Goal: Task Accomplishment & Management: Complete application form

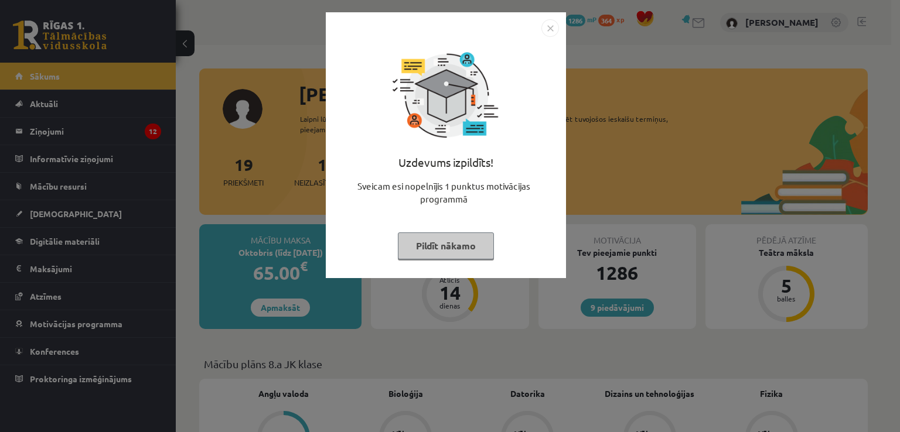
drag, startPoint x: 547, startPoint y: 26, endPoint x: 544, endPoint y: 34, distance: 8.4
click at [547, 26] on img "Close" at bounding box center [550, 28] width 18 height 18
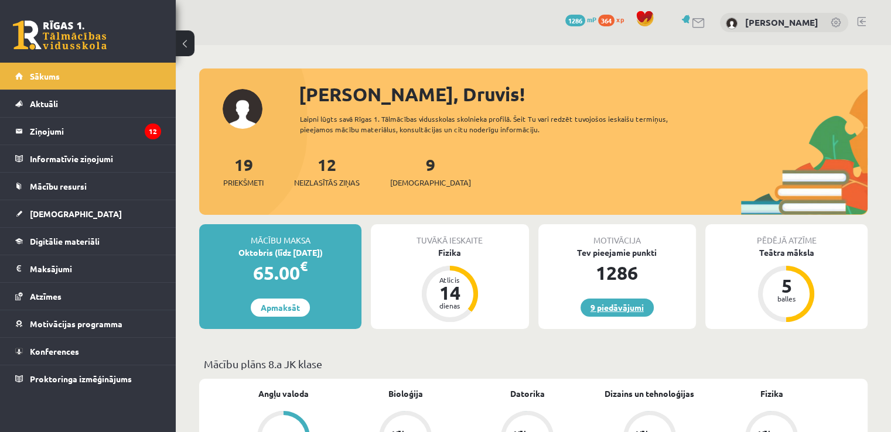
click at [621, 307] on link "9 piedāvājumi" at bounding box center [617, 308] width 73 height 18
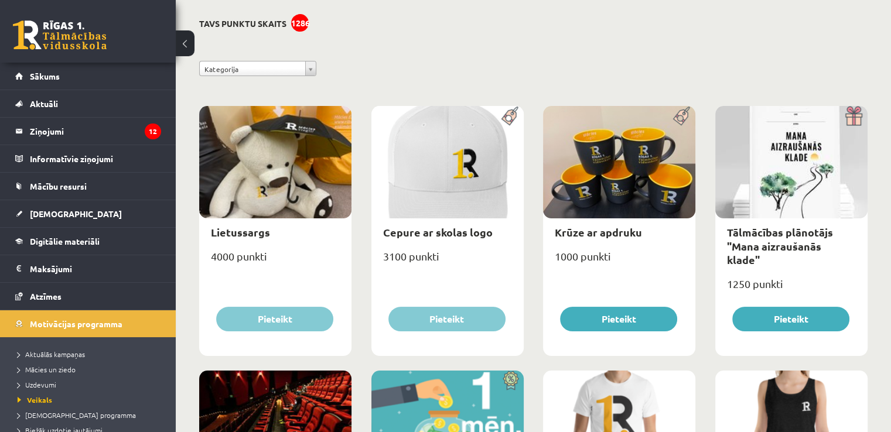
scroll to position [138, 0]
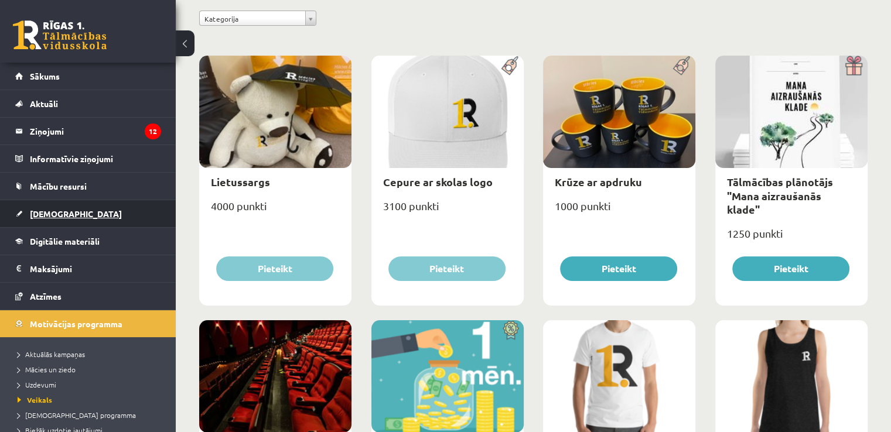
click at [51, 210] on span "[DEMOGRAPHIC_DATA]" at bounding box center [76, 214] width 92 height 11
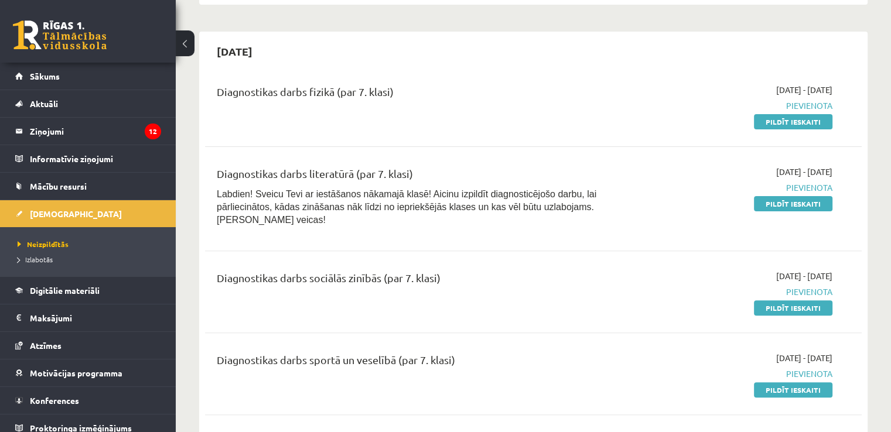
scroll to position [293, 0]
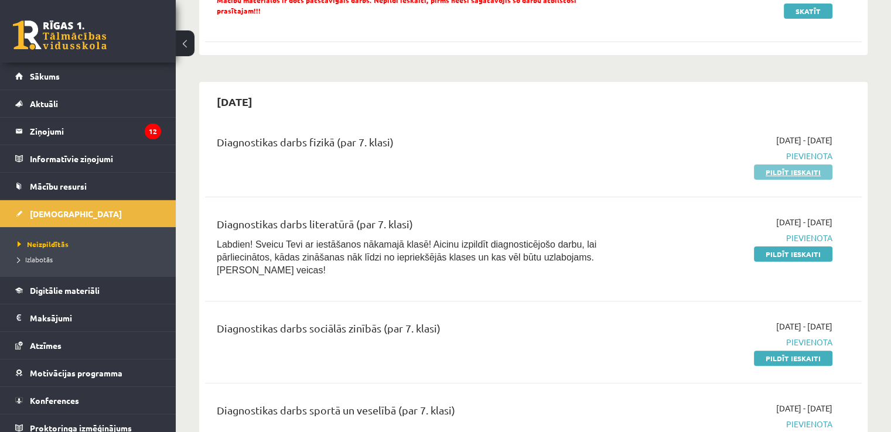
click at [798, 165] on link "Pildīt ieskaiti" at bounding box center [793, 172] width 79 height 15
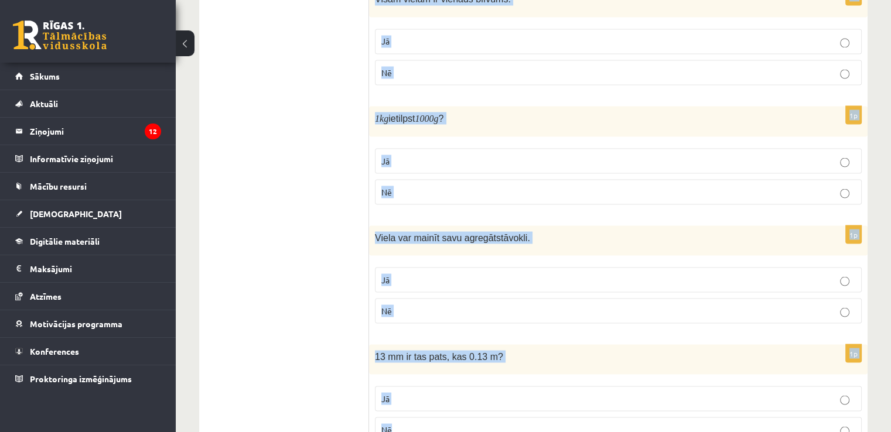
scroll to position [2203, 0]
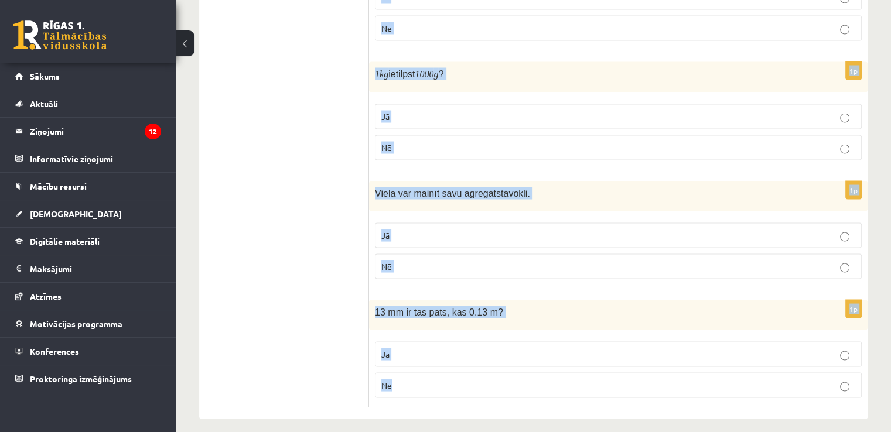
drag, startPoint x: 380, startPoint y: 128, endPoint x: 568, endPoint y: 401, distance: 331.6
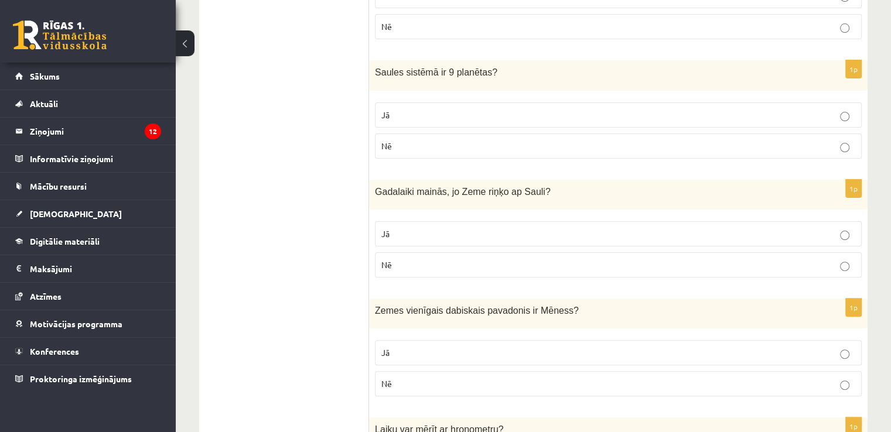
scroll to position [152, 0]
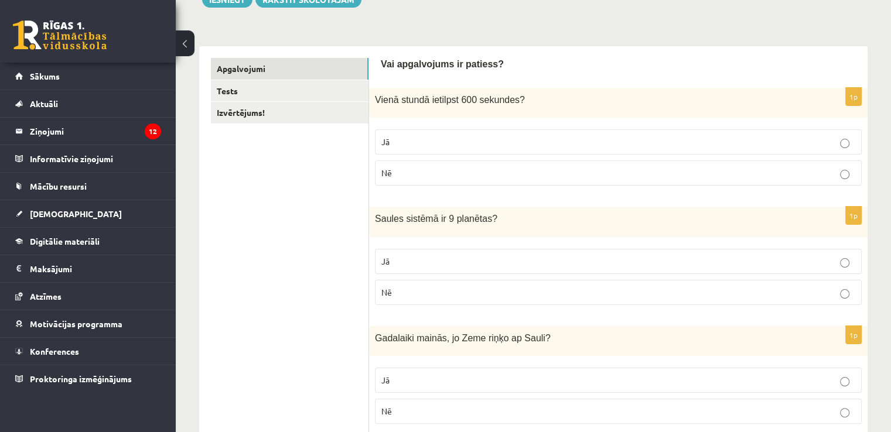
click at [514, 175] on p "Nē" at bounding box center [618, 173] width 474 height 12
click at [506, 298] on label "Nē" at bounding box center [618, 292] width 487 height 25
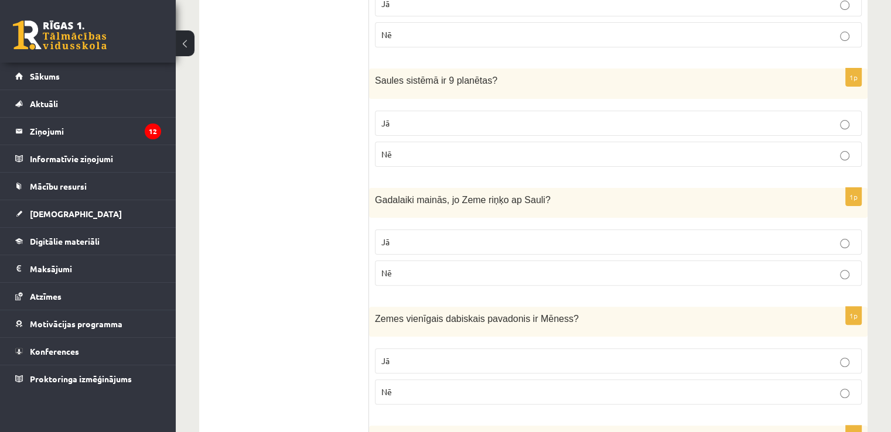
scroll to position [328, 0]
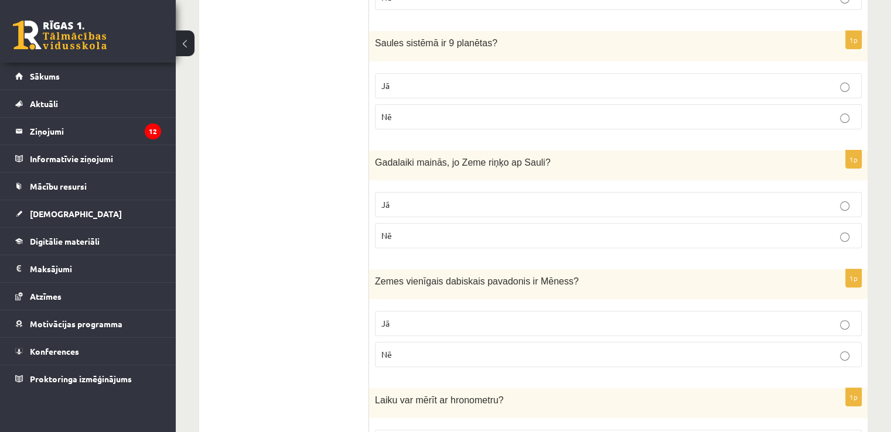
click at [501, 192] on label "Jā" at bounding box center [618, 204] width 487 height 25
click at [466, 321] on p "Jā" at bounding box center [618, 324] width 474 height 12
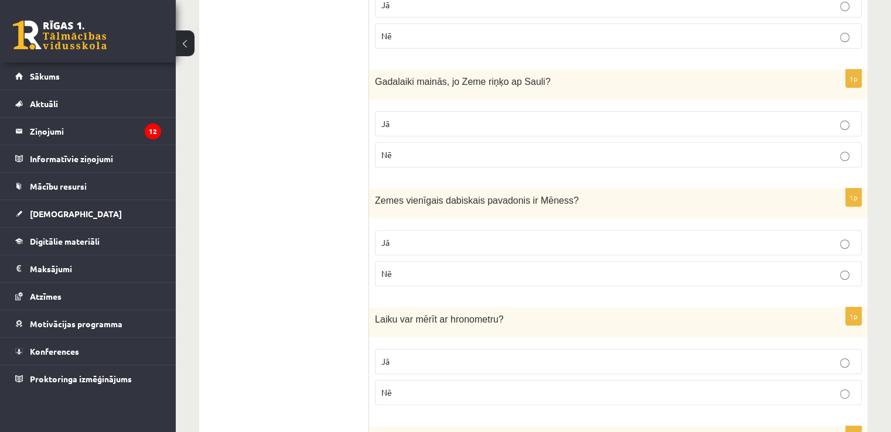
scroll to position [504, 0]
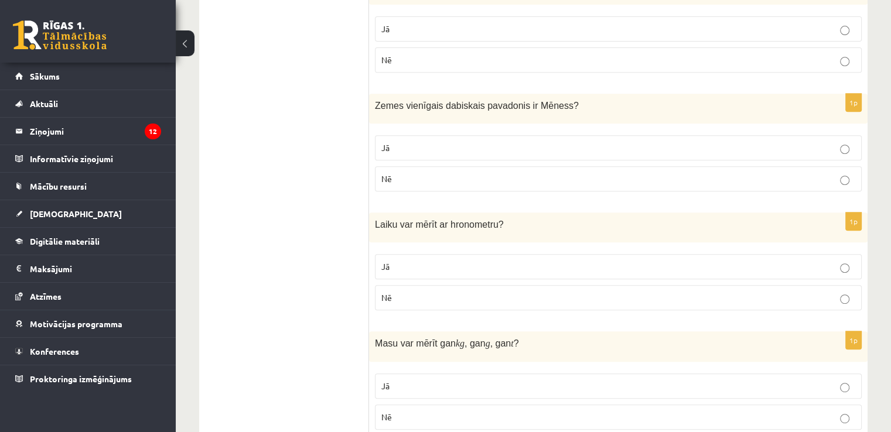
click at [452, 262] on p "Jā" at bounding box center [618, 267] width 474 height 12
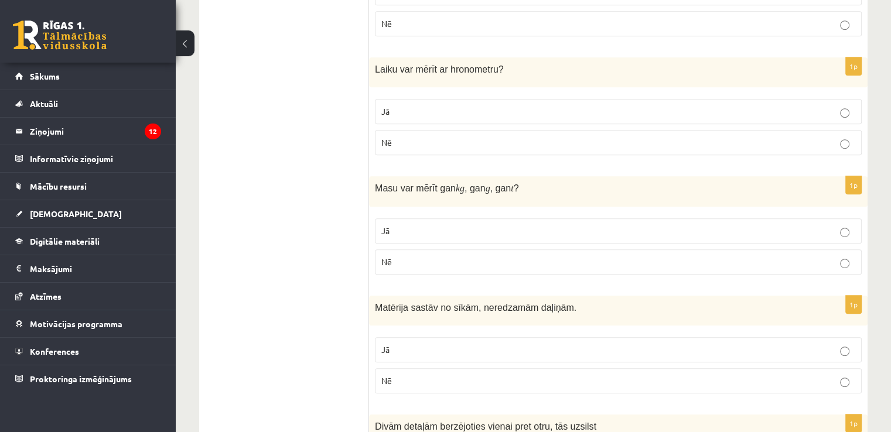
scroll to position [680, 0]
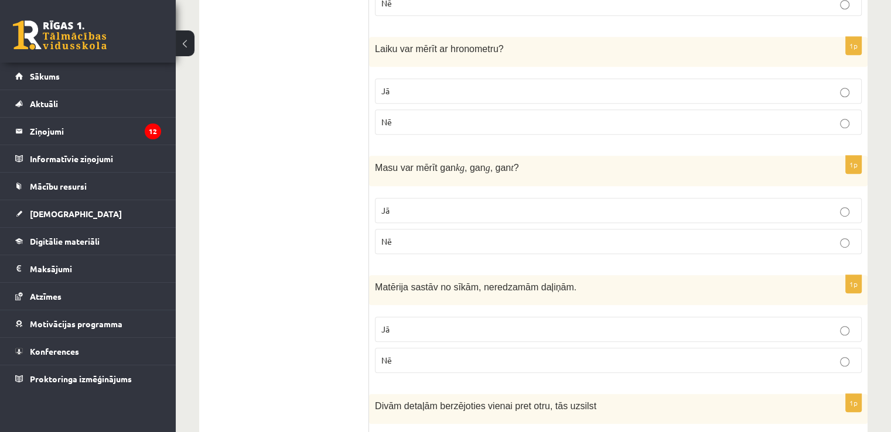
click at [569, 205] on p "Jā" at bounding box center [618, 211] width 474 height 12
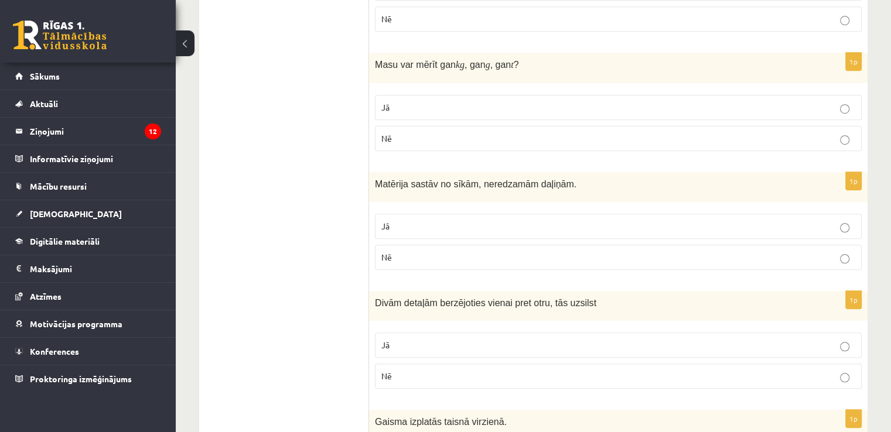
scroll to position [797, 0]
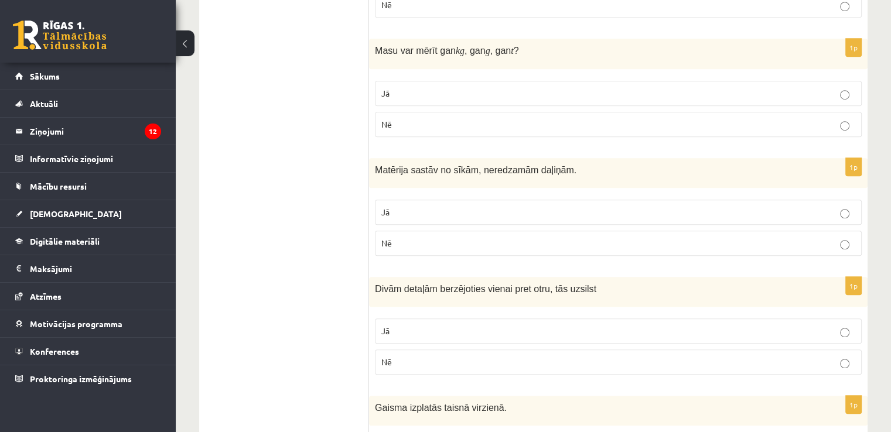
drag, startPoint x: 564, startPoint y: 206, endPoint x: 564, endPoint y: 216, distance: 10.0
click at [564, 206] on p "Jā" at bounding box center [618, 212] width 474 height 12
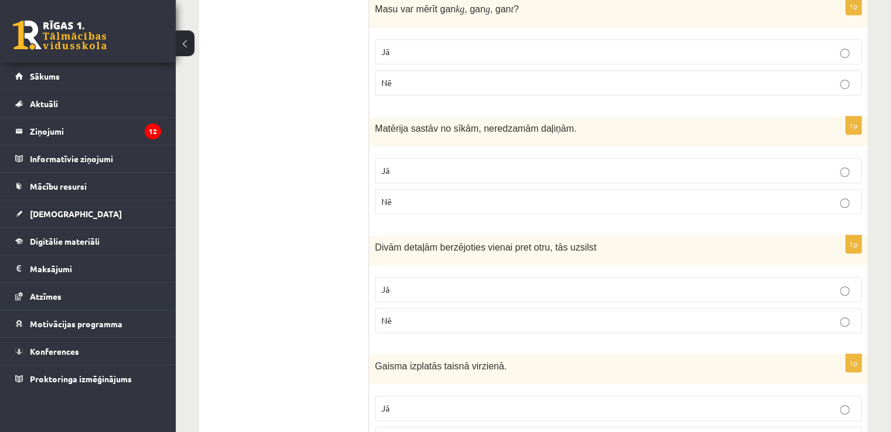
scroll to position [914, 0]
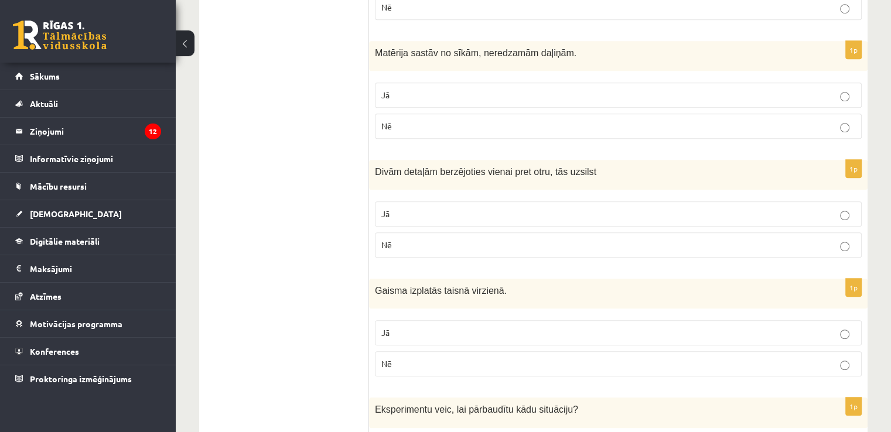
click at [560, 208] on p "Jā" at bounding box center [618, 214] width 474 height 12
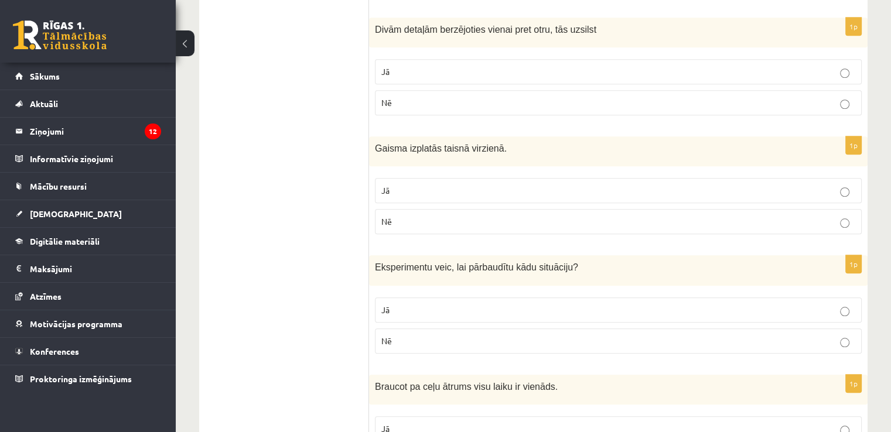
scroll to position [1090, 0]
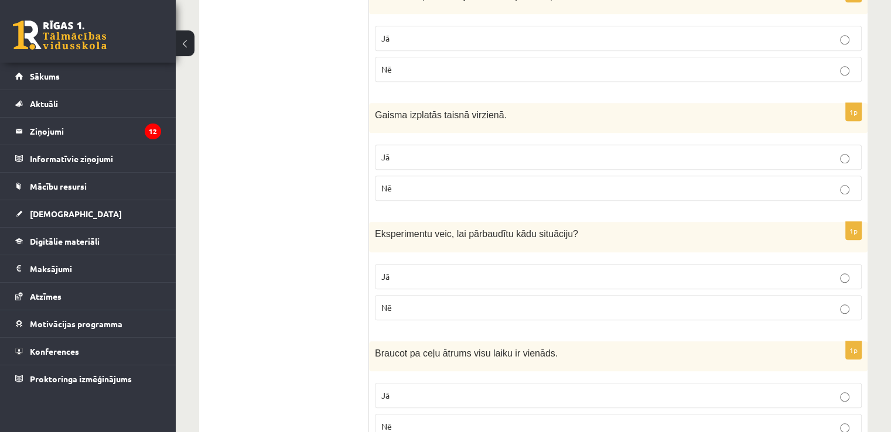
drag, startPoint x: 561, startPoint y: 151, endPoint x: 561, endPoint y: 161, distance: 10.0
click at [561, 153] on p "Jā" at bounding box center [618, 157] width 474 height 12
click at [560, 275] on p "Jā" at bounding box center [618, 277] width 474 height 12
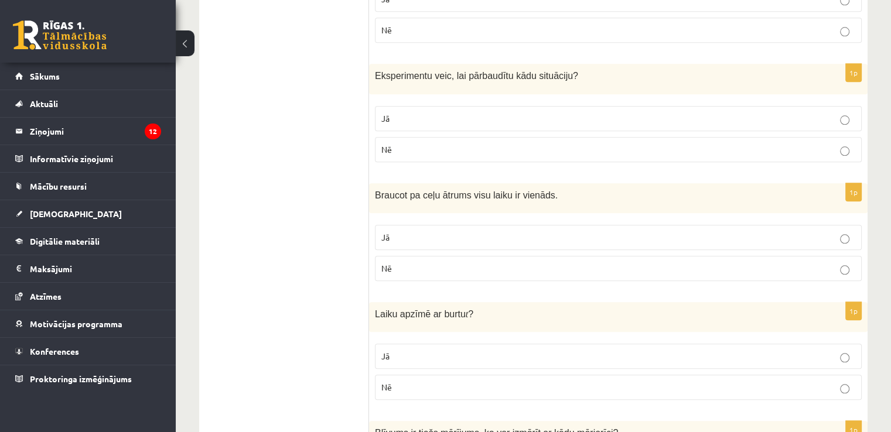
scroll to position [1266, 0]
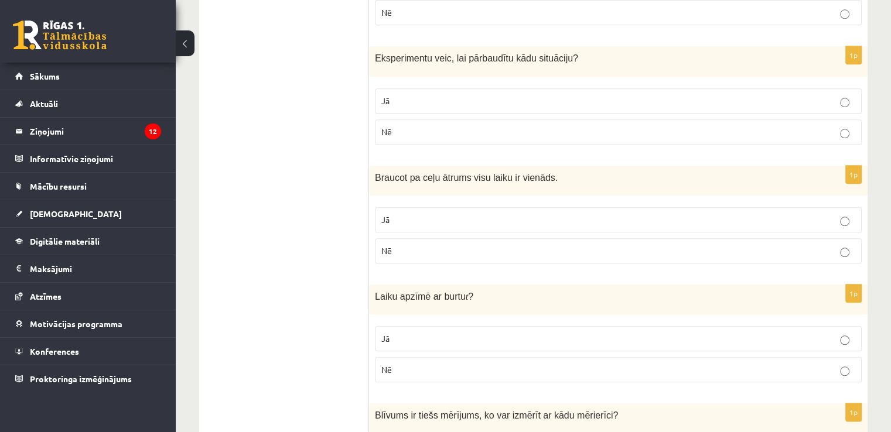
click at [568, 245] on p "Nē" at bounding box center [618, 251] width 474 height 12
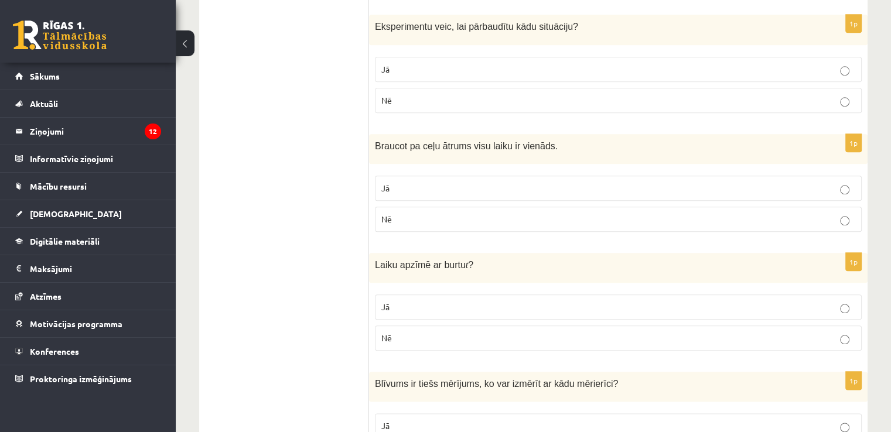
scroll to position [1324, 0]
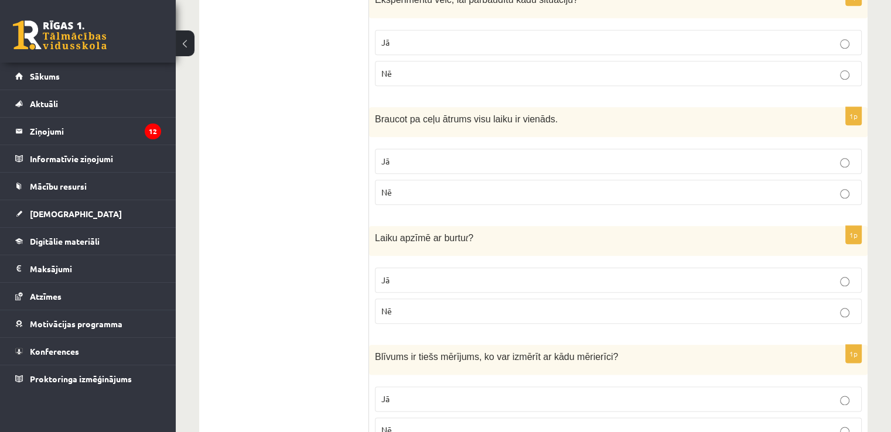
click at [493, 274] on p "Jā" at bounding box center [618, 280] width 474 height 12
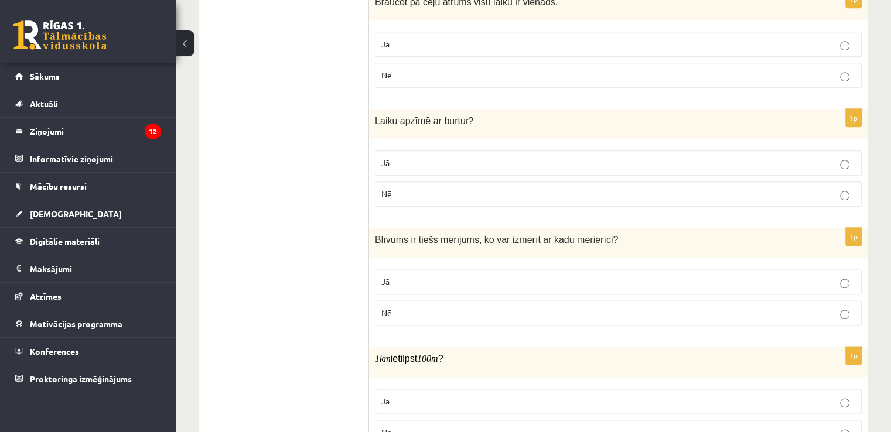
click at [489, 311] on p "Nē" at bounding box center [618, 313] width 474 height 12
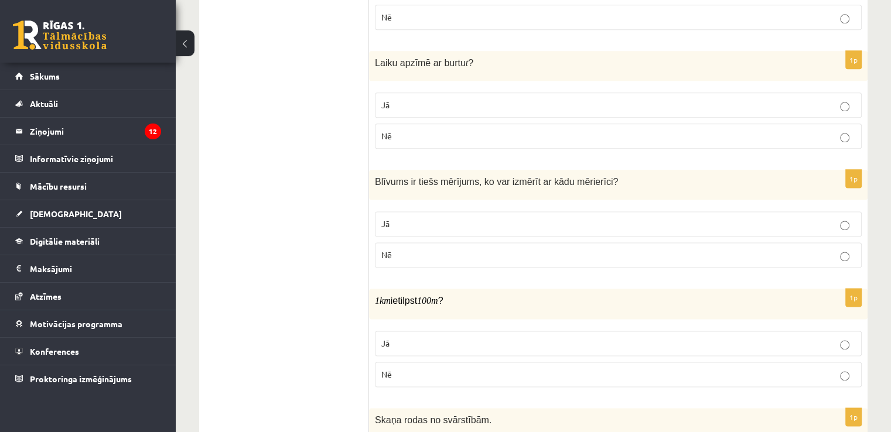
scroll to position [1500, 0]
click at [553, 368] on p "Nē" at bounding box center [618, 374] width 474 height 12
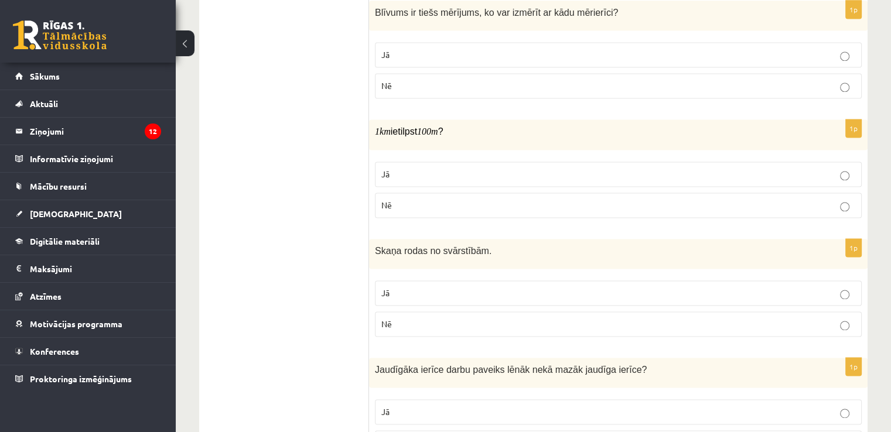
scroll to position [1676, 0]
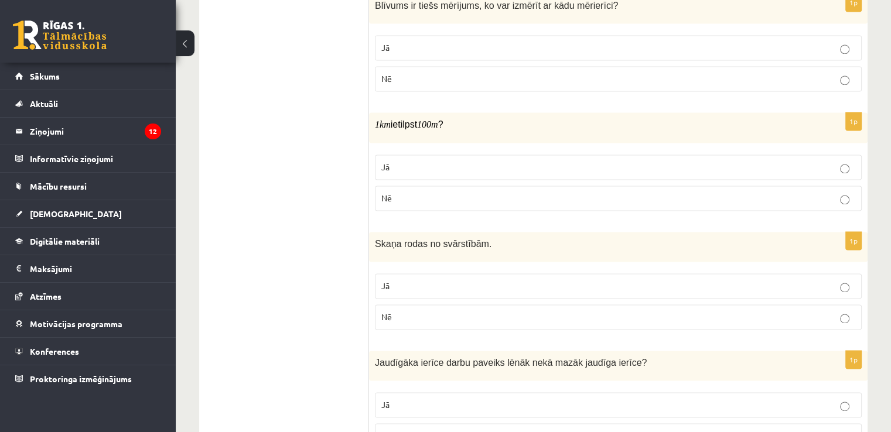
click at [550, 274] on label "Jā" at bounding box center [618, 286] width 487 height 25
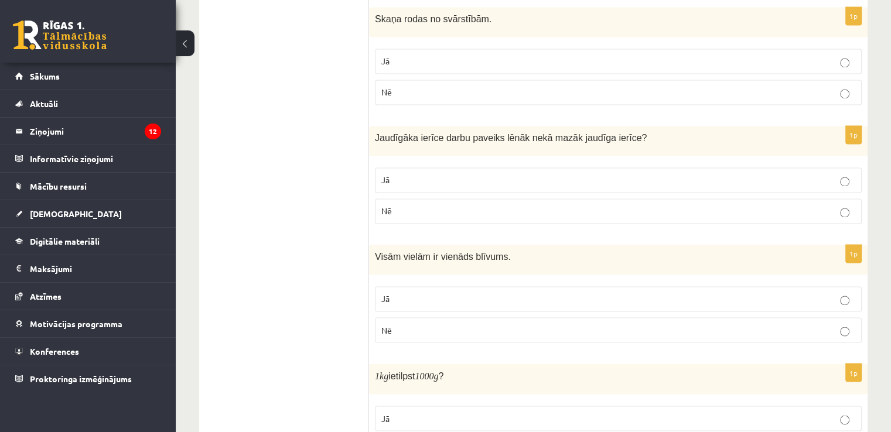
scroll to position [1969, 0]
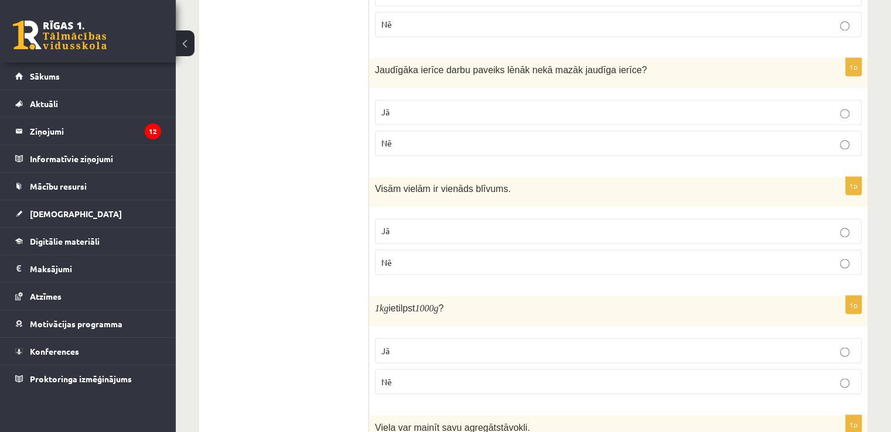
click at [718, 138] on p "Nē" at bounding box center [618, 143] width 474 height 12
click at [693, 258] on p "Nē" at bounding box center [618, 262] width 474 height 12
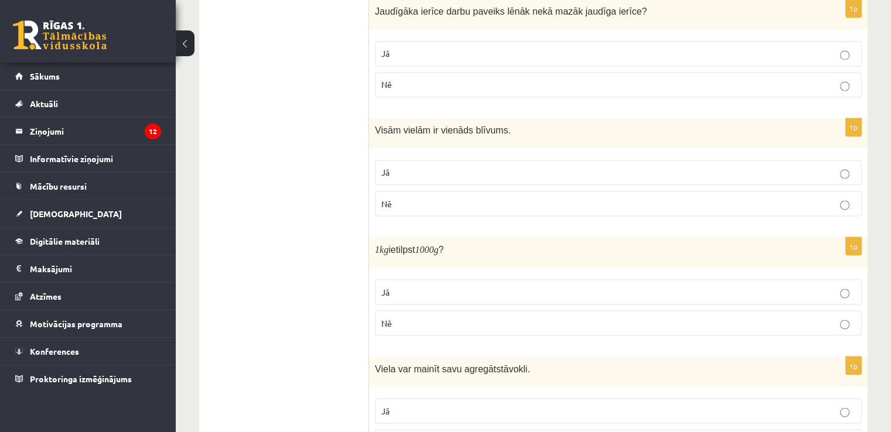
click at [690, 286] on p "Jā" at bounding box center [618, 292] width 474 height 12
drag, startPoint x: 658, startPoint y: 404, endPoint x: 656, endPoint y: 395, distance: 9.4
click at [657, 405] on p "Jā" at bounding box center [618, 411] width 474 height 12
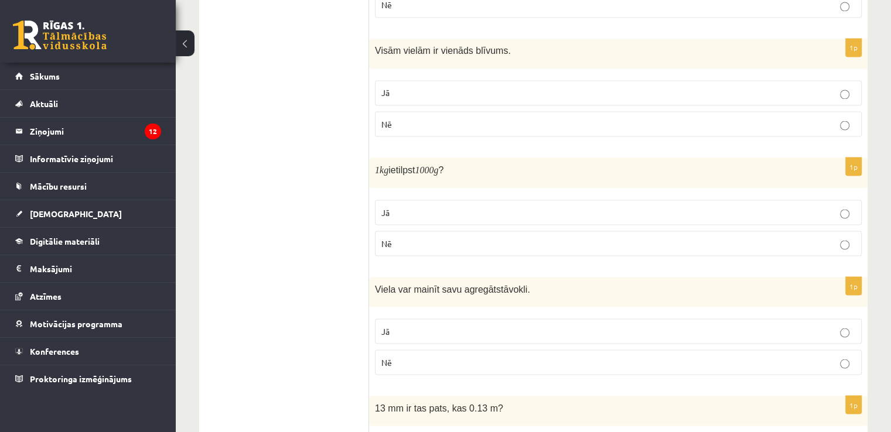
scroll to position [2203, 0]
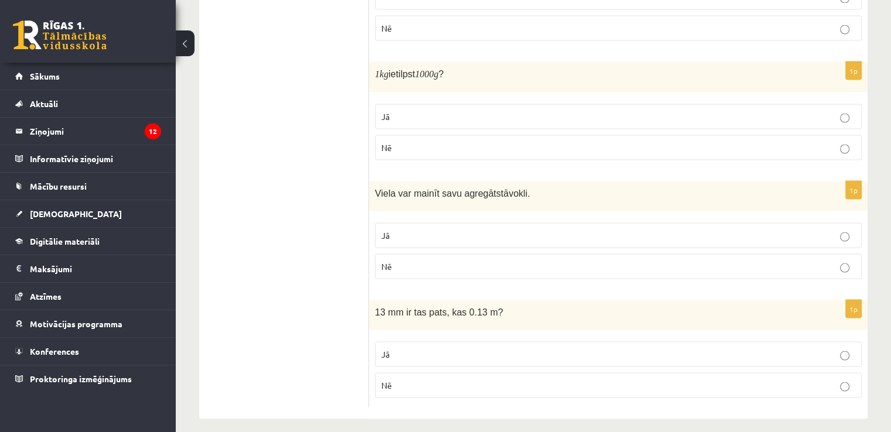
click at [589, 379] on p "Nē" at bounding box center [618, 385] width 474 height 12
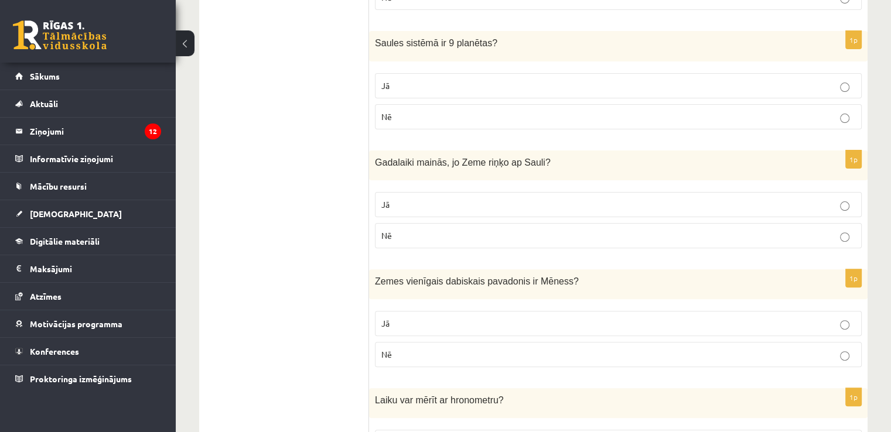
scroll to position [0, 0]
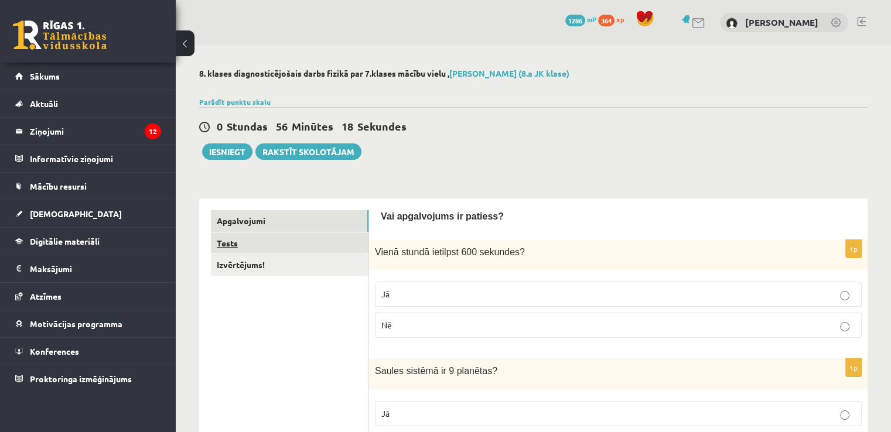
click at [295, 243] on link "Tests" at bounding box center [290, 244] width 158 height 22
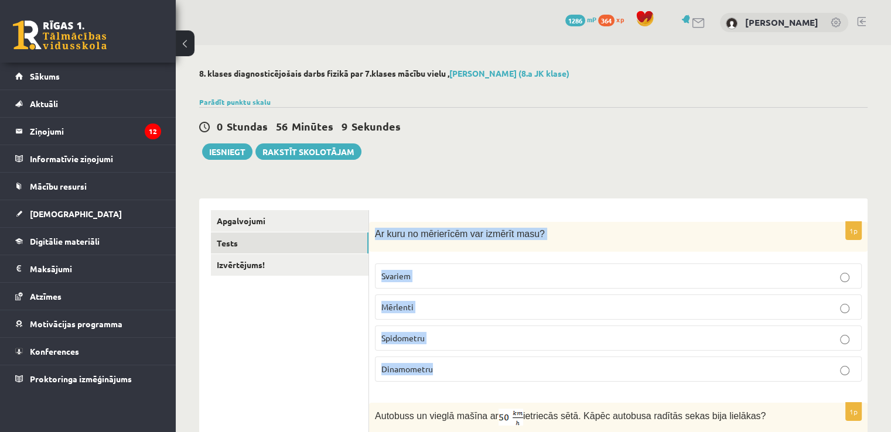
drag, startPoint x: 373, startPoint y: 223, endPoint x: 441, endPoint y: 364, distance: 156.5
click at [441, 364] on div "1p Ar kuru no mērierīcēm var izmērīt masu? Svariem Mērlenti Spidometru Dinamome…" at bounding box center [618, 306] width 499 height 169
copy div "Ar kuru no mērierīcēm var izmērīt masu? Svariem Mērlenti Spidometru Dinamometru"
click at [469, 272] on p "Svariem" at bounding box center [618, 276] width 474 height 12
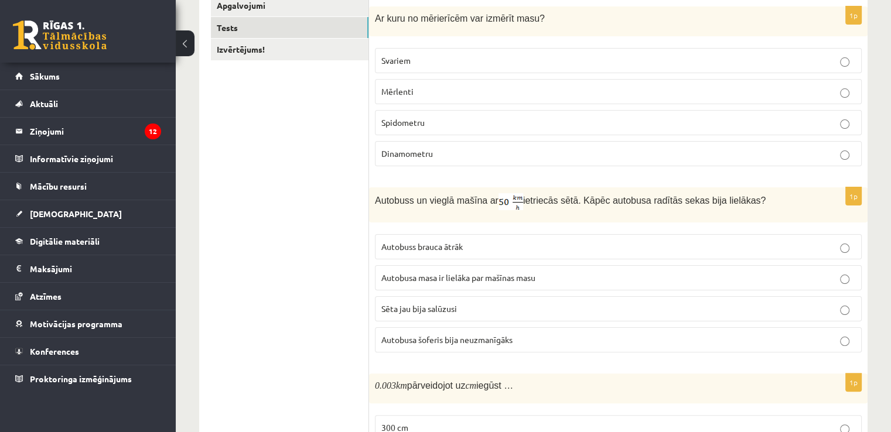
scroll to position [234, 0]
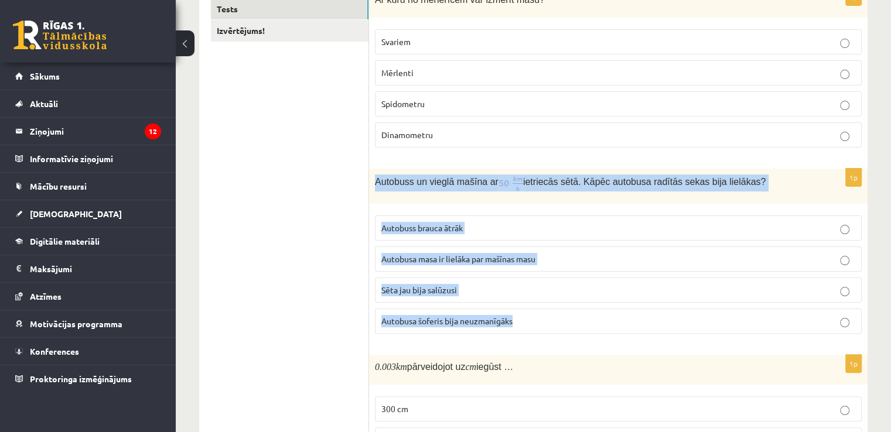
drag, startPoint x: 372, startPoint y: 178, endPoint x: 527, endPoint y: 329, distance: 216.7
click at [527, 329] on div "1p Autobuss un vieglā mašīna ar ietriecās sētā. Kāpēc autobusa radītās sekas bi…" at bounding box center [618, 256] width 499 height 175
copy div "Autobuss un vieglā mašīna ar ietriecās sētā. Kāpēc autobusa radītās sekas bija …"
click at [463, 258] on span "Autobusa masa ir lielāka par mašīnas masu" at bounding box center [458, 259] width 154 height 11
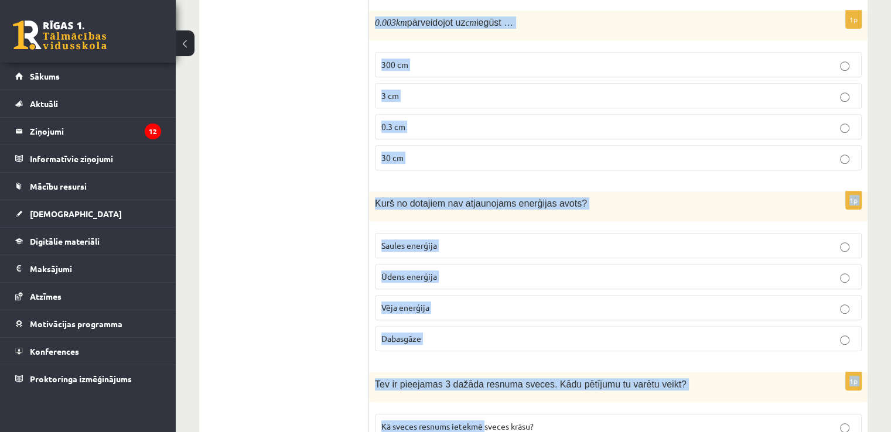
scroll to position [580, 0]
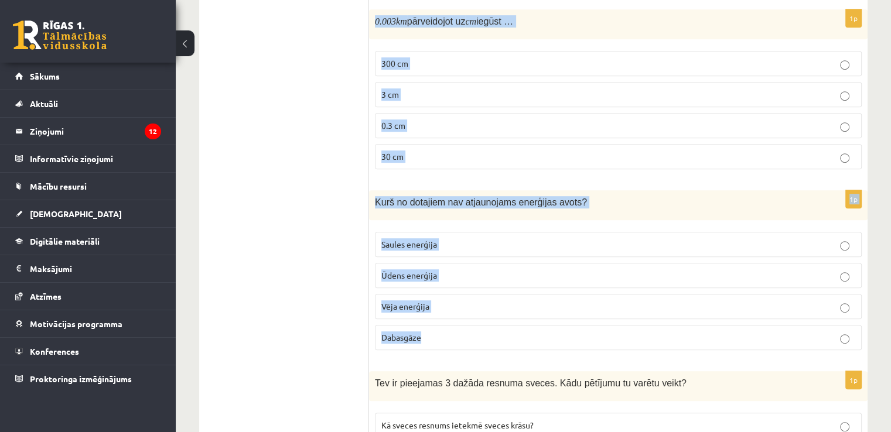
drag, startPoint x: 391, startPoint y: 217, endPoint x: 469, endPoint y: 336, distance: 141.9
copy form "0.003 km pārveidojot uz cm iegūst … 300 cm 3 cm 0.3 cm 30 cm 1p Kurš no dotajie…"
click at [427, 61] on p "300 cm" at bounding box center [618, 63] width 474 height 12
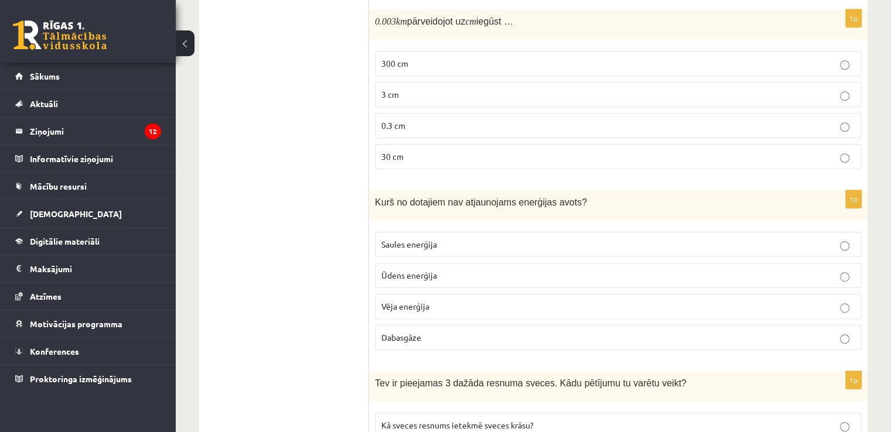
click at [452, 339] on p "Dabasgāze" at bounding box center [618, 338] width 474 height 12
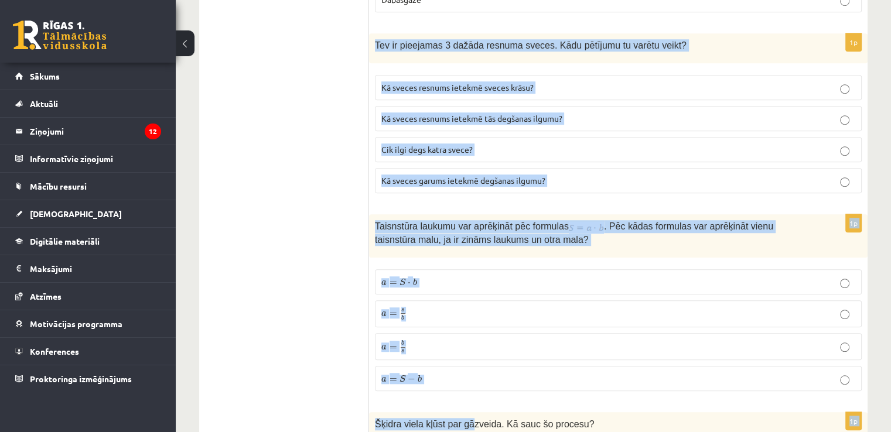
scroll to position [921, 0]
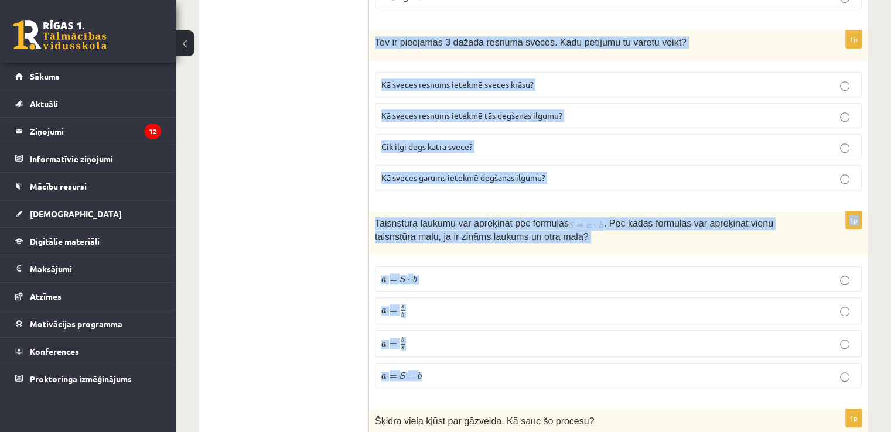
drag, startPoint x: 404, startPoint y: 213, endPoint x: 462, endPoint y: 367, distance: 164.3
click at [462, 367] on form "1p Ar kuru no mērierīcēm var izmērīt masu? Svariem Mērlenti Spidometru Dinamome…" at bounding box center [618, 218] width 475 height 1858
copy form "Tev ir pieejamas 3 dažāda resnuma sveces. Kādu pētījumu tu varētu veikt? Kā sve…"
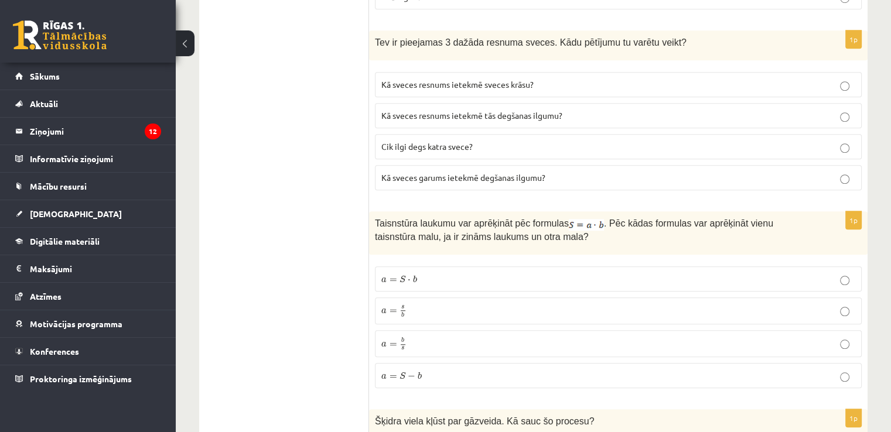
click at [304, 219] on ul "Apgalvojumi Tests Izvērtējums!" at bounding box center [290, 218] width 158 height 1858
click at [472, 114] on span "Kā sveces resnums ietekmē tās degšanas ilgumu?" at bounding box center [471, 115] width 181 height 11
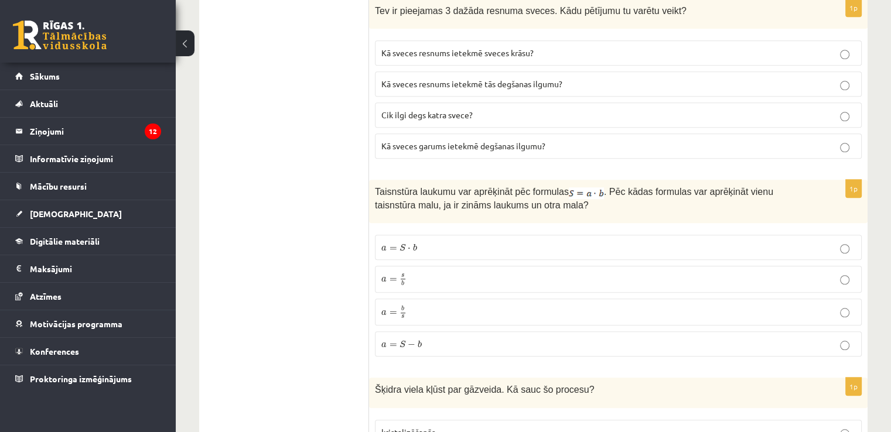
scroll to position [1038, 0]
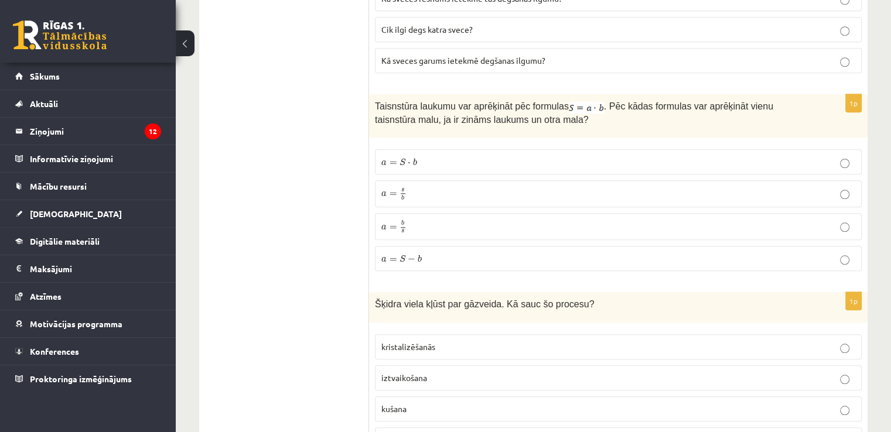
click at [429, 190] on p "a = s b a = s b" at bounding box center [618, 194] width 474 height 15
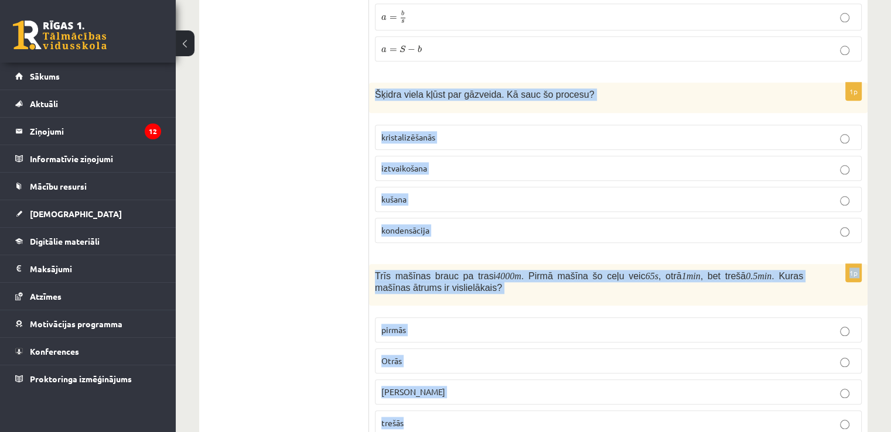
scroll to position [1318, 0]
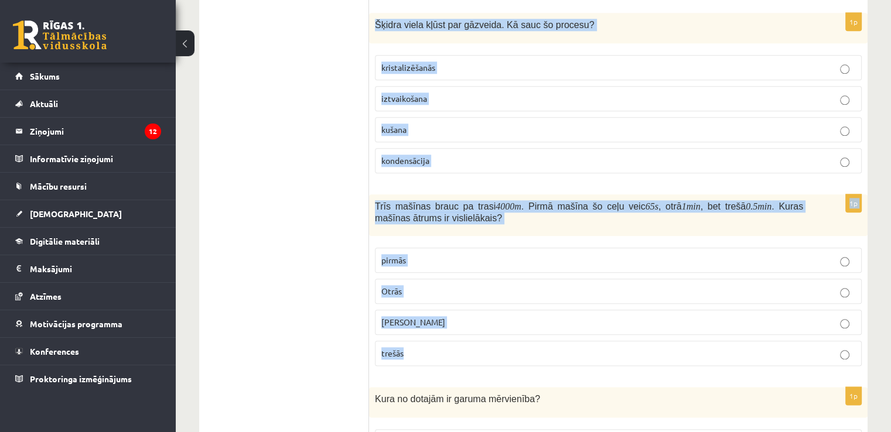
drag, startPoint x: 373, startPoint y: 134, endPoint x: 466, endPoint y: 358, distance: 242.7
copy form "Šķidra viela kļūst par gāzveida. Kā sauc šo procesu? kristalizēšanās iztvaikoša…"
click at [429, 348] on p "trešās" at bounding box center [618, 354] width 474 height 12
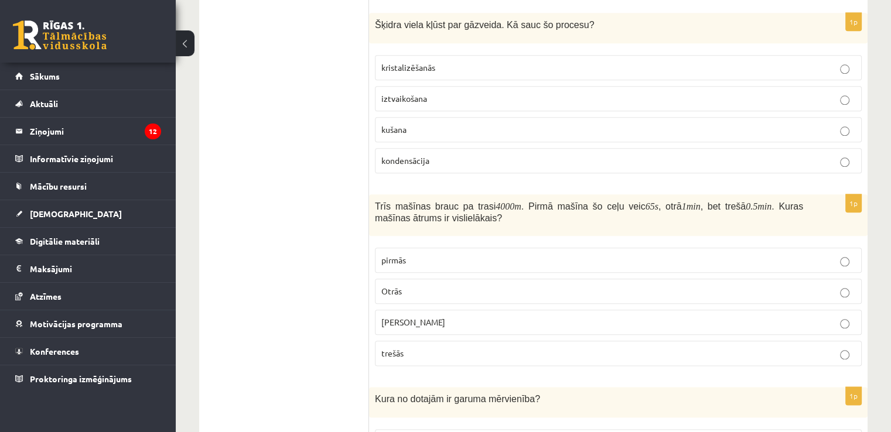
scroll to position [1201, 0]
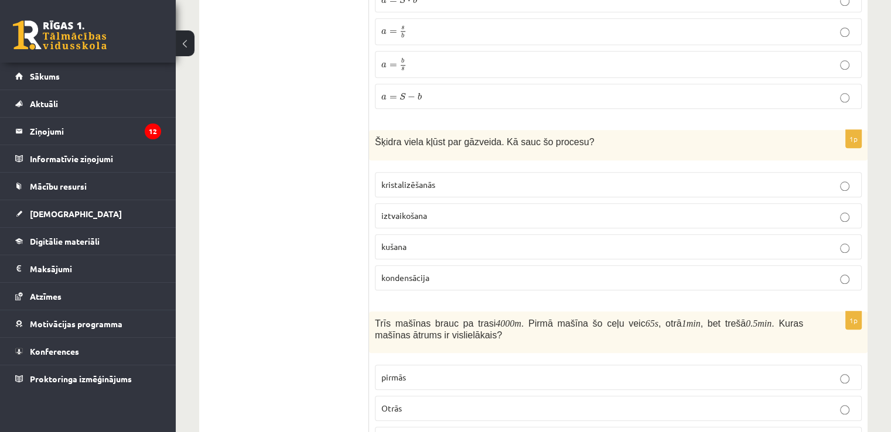
click at [424, 210] on span "iztvaikošana" at bounding box center [404, 215] width 46 height 11
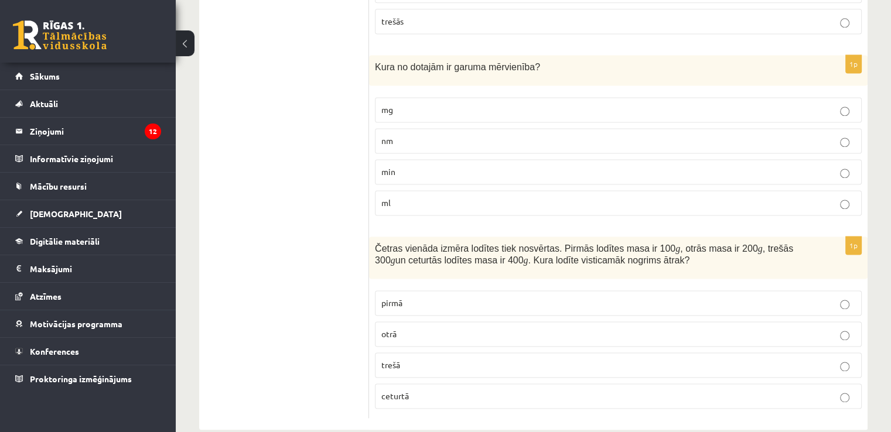
scroll to position [1660, 0]
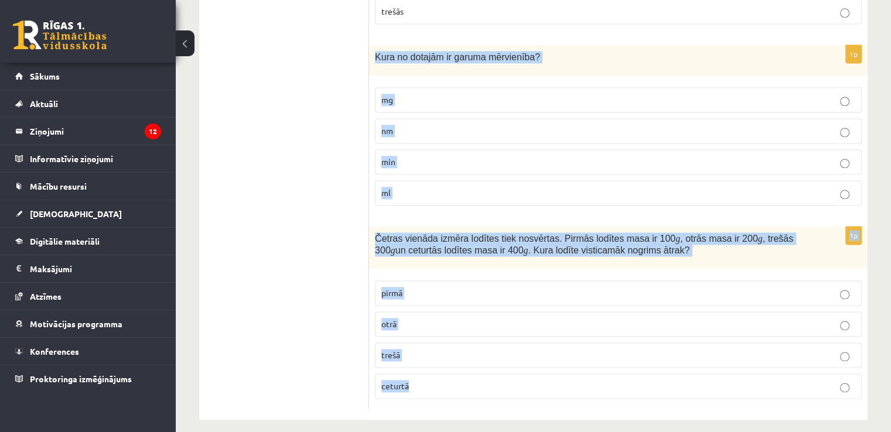
drag, startPoint x: 371, startPoint y: 43, endPoint x: 488, endPoint y: 397, distance: 372.7
copy form "Kura no dotajām ir garuma mērvienība? mg nm min ml 1p Četras vienāda izmēra lod…"
click at [437, 125] on p "nm" at bounding box center [618, 131] width 474 height 12
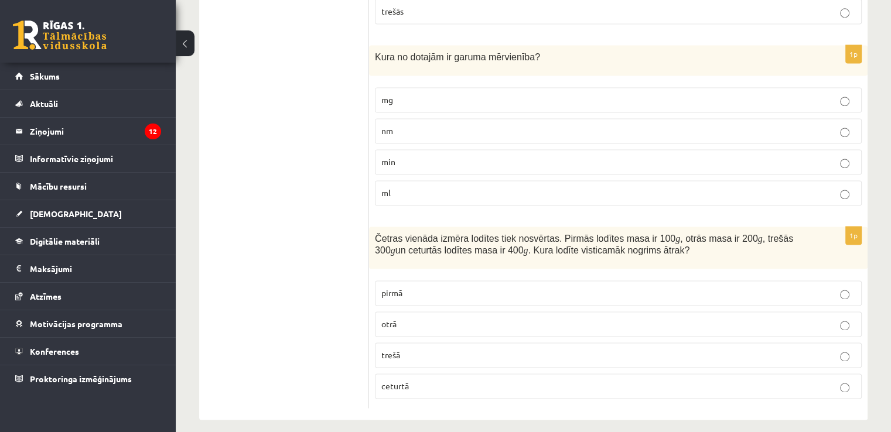
click at [417, 380] on p "ceturtā" at bounding box center [618, 386] width 474 height 12
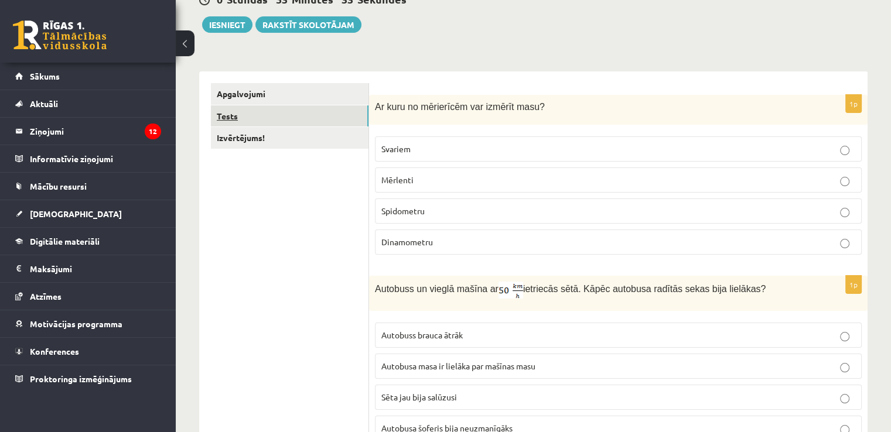
scroll to position [0, 0]
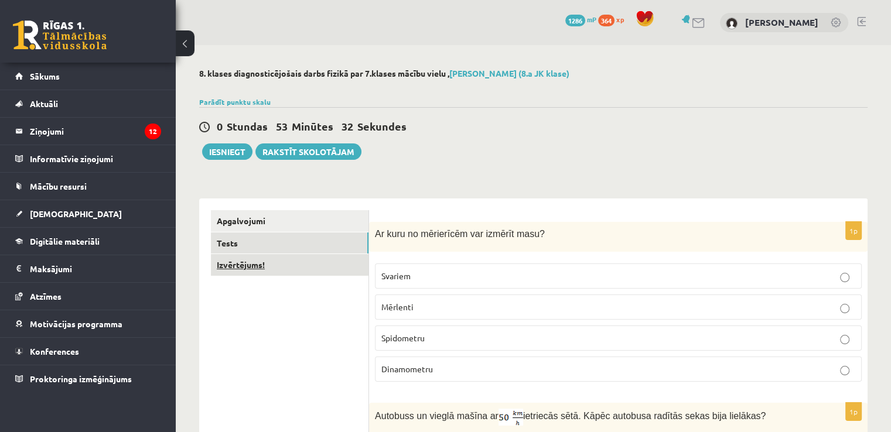
click at [272, 270] on link "Izvērtējums!" at bounding box center [290, 265] width 158 height 22
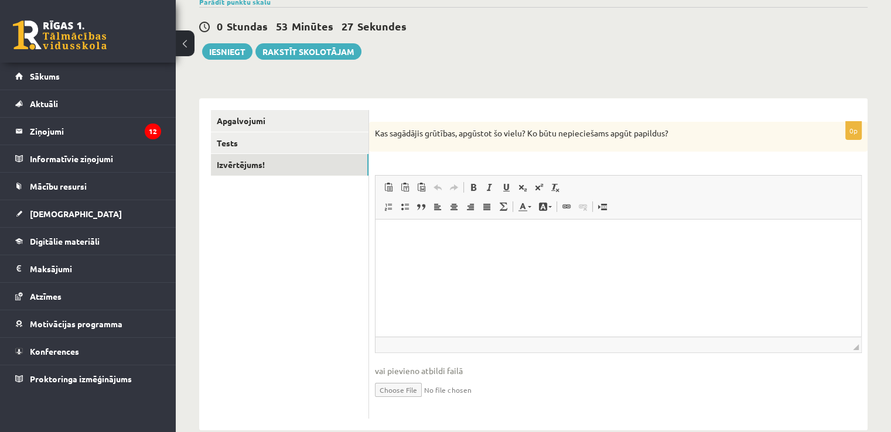
scroll to position [122, 0]
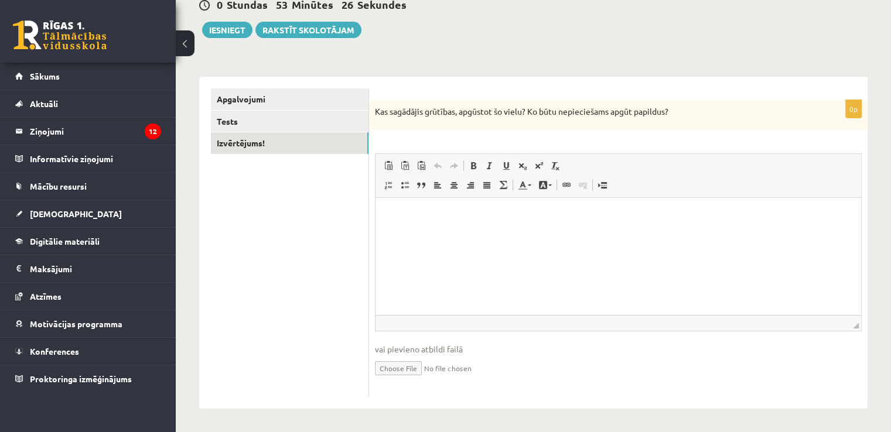
click at [411, 220] on p "Bagātinātā teksta redaktors, wiswyg-editor-user-answer-47024855828280" at bounding box center [618, 216] width 462 height 12
click at [258, 115] on link "Tests" at bounding box center [290, 122] width 158 height 22
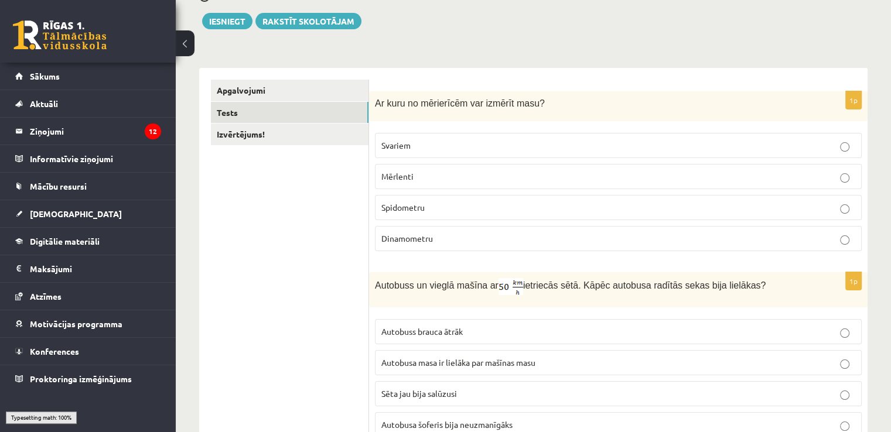
scroll to position [356, 0]
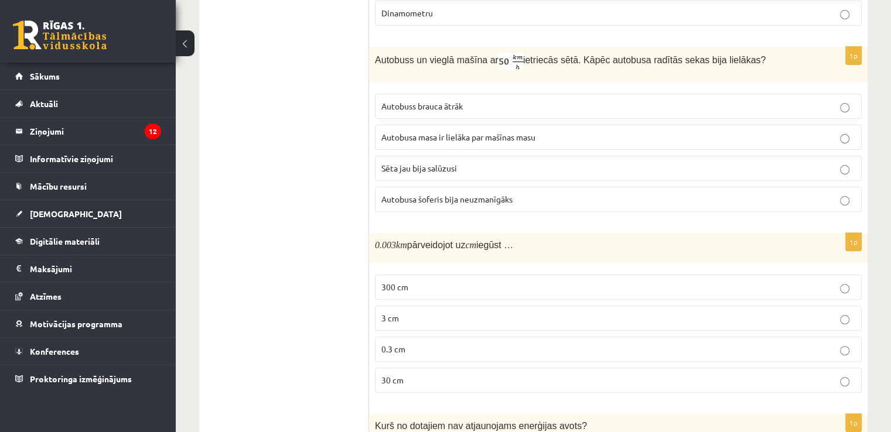
click at [511, 202] on p "Autobusa šoferis bija neuzmanīgāks" at bounding box center [618, 199] width 474 height 12
click at [438, 344] on p "0.3 cm" at bounding box center [618, 349] width 474 height 12
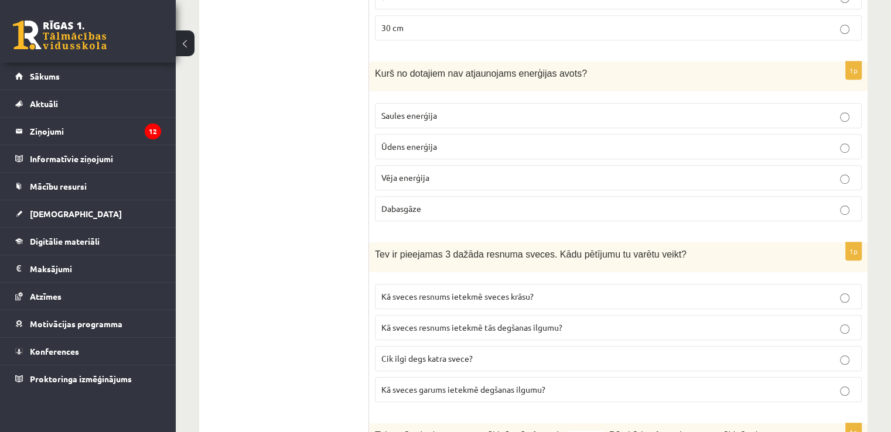
scroll to position [825, 0]
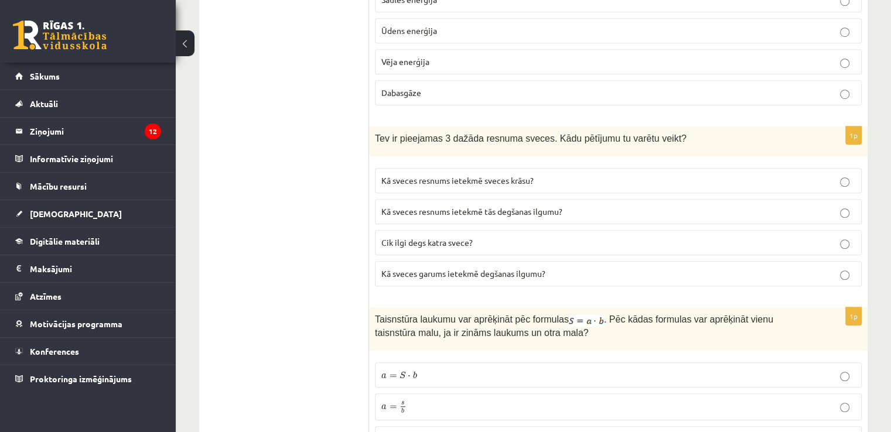
click at [431, 369] on p "a = S ⋅ b a = S ⋅ b" at bounding box center [618, 375] width 474 height 12
click at [473, 268] on span "Kā sveces garums ietekmē degšanas ilgumu?" at bounding box center [463, 273] width 164 height 11
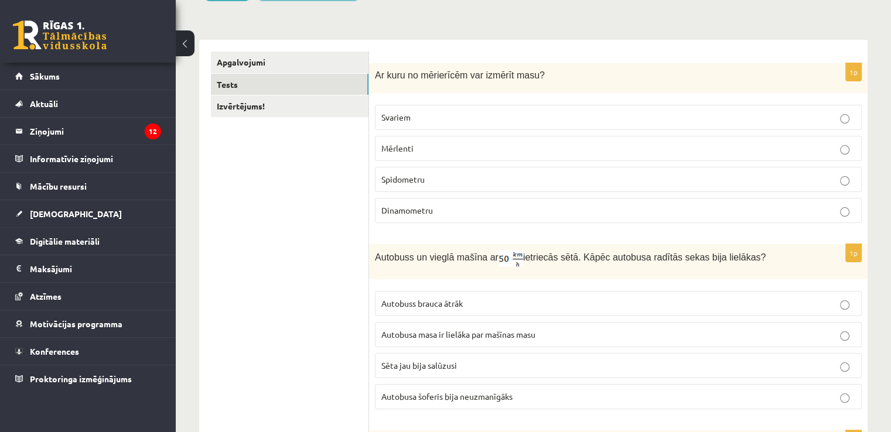
scroll to position [0, 0]
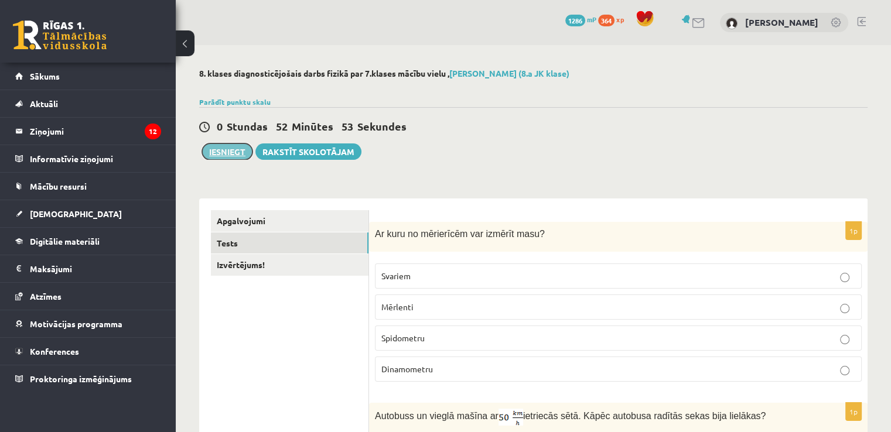
click at [234, 151] on button "Iesniegt" at bounding box center [227, 152] width 50 height 16
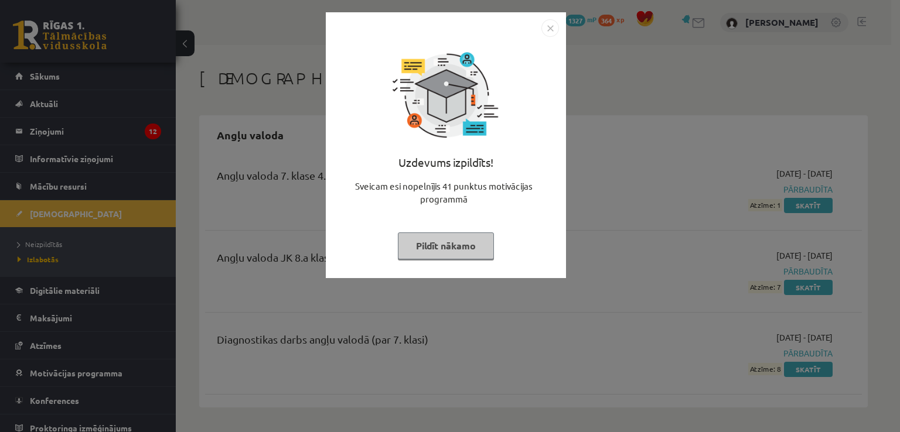
click at [551, 25] on img "Close" at bounding box center [550, 28] width 18 height 18
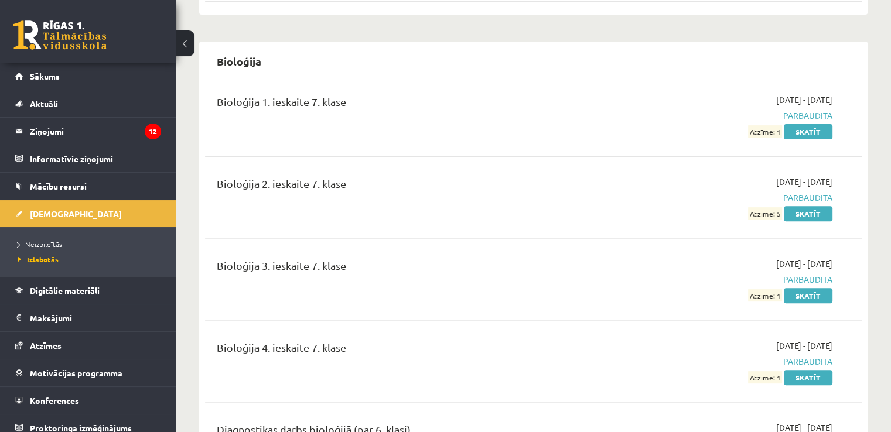
scroll to position [410, 0]
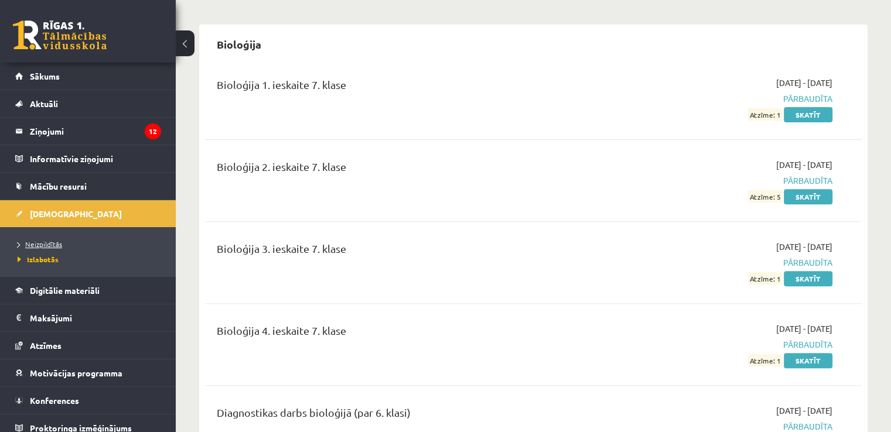
click at [51, 244] on span "Neizpildītās" at bounding box center [40, 244] width 45 height 9
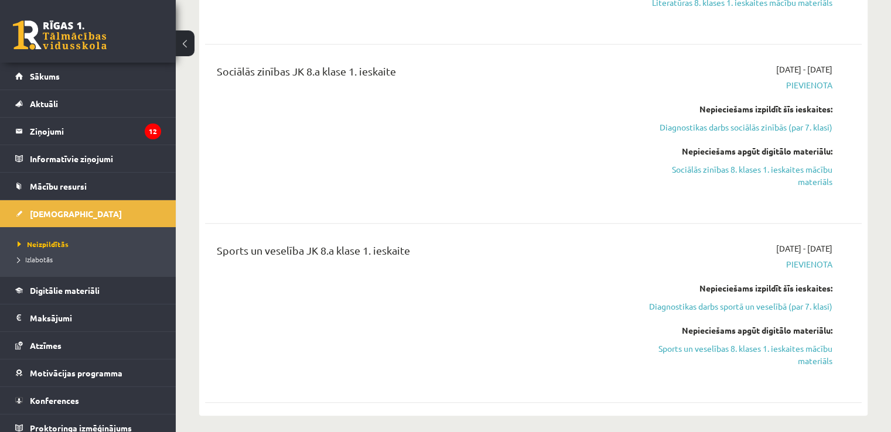
scroll to position [1055, 0]
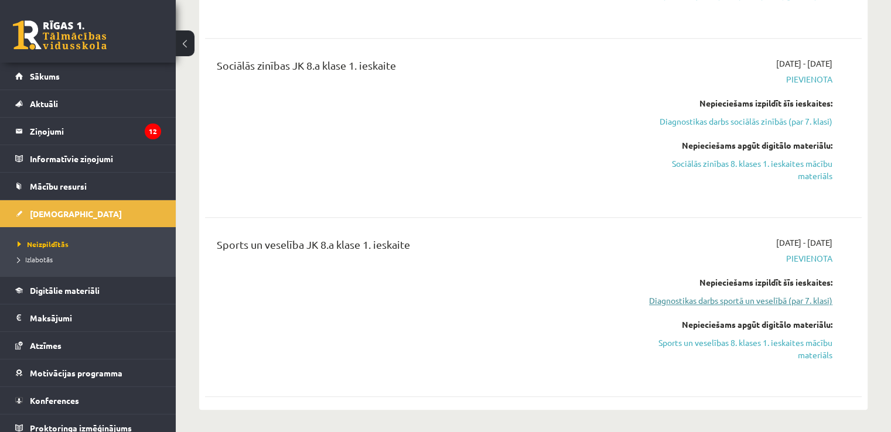
click at [763, 295] on link "Diagnostikas darbs sportā un veselībā (par 7. klasi)" at bounding box center [735, 301] width 193 height 12
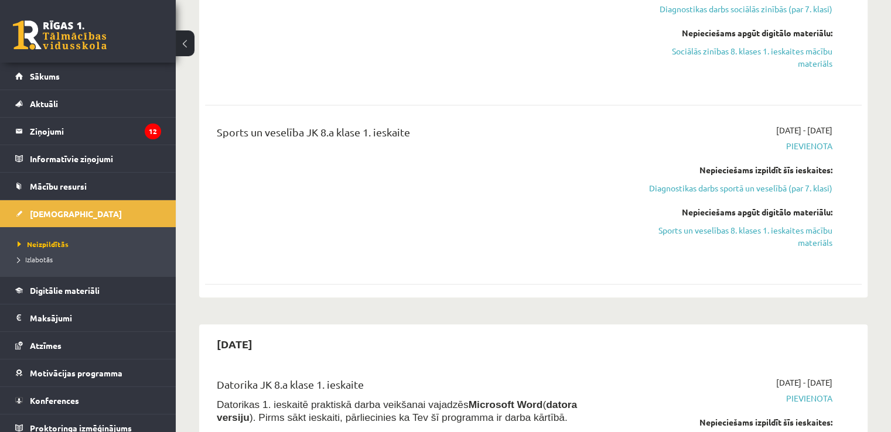
scroll to position [1169, 0]
click at [772, 181] on link "Diagnostikas darbs sportā un veselībā (par 7. klasi)" at bounding box center [735, 187] width 193 height 12
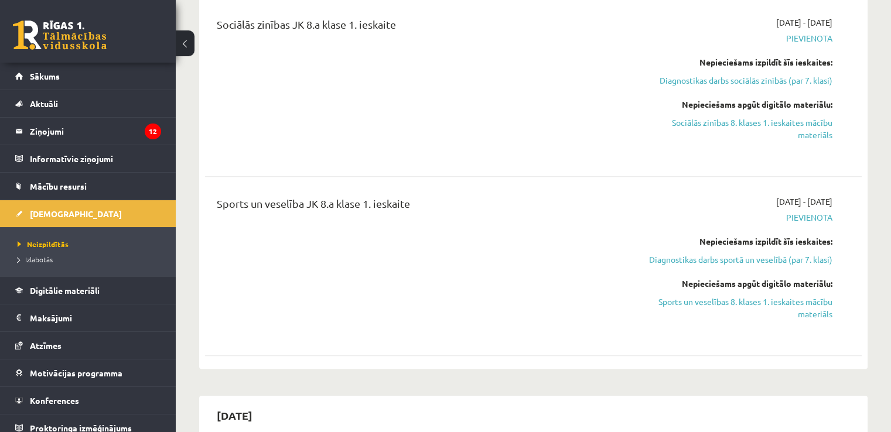
scroll to position [1110, 0]
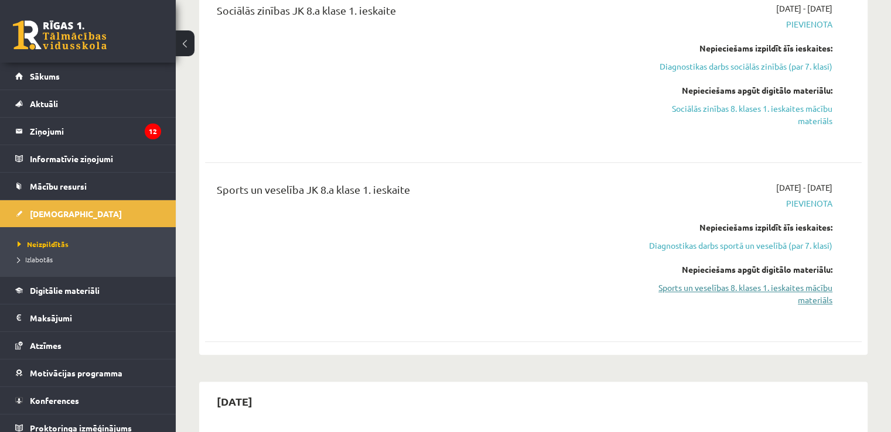
click at [778, 282] on link "Sports un veselības 8. klases 1. ieskaites mācību materiāls" at bounding box center [735, 294] width 193 height 25
click at [729, 240] on link "Diagnostikas darbs sportā un veselībā (par 7. klasi)" at bounding box center [735, 246] width 193 height 12
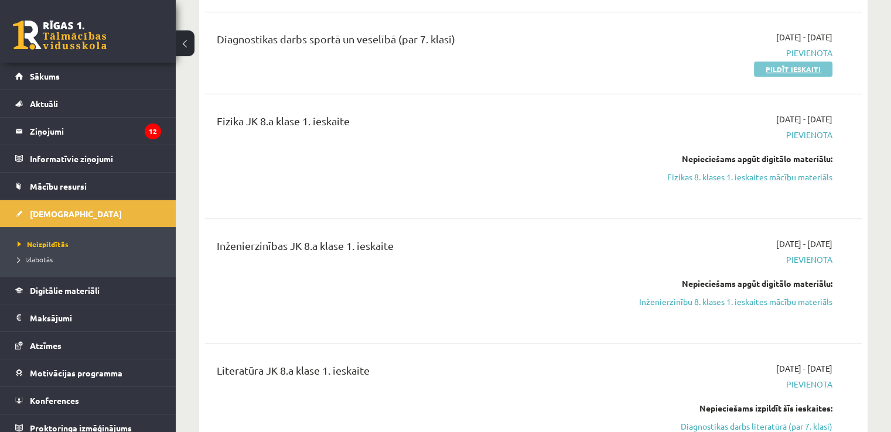
click at [778, 62] on link "Pildīt ieskaiti" at bounding box center [793, 69] width 79 height 15
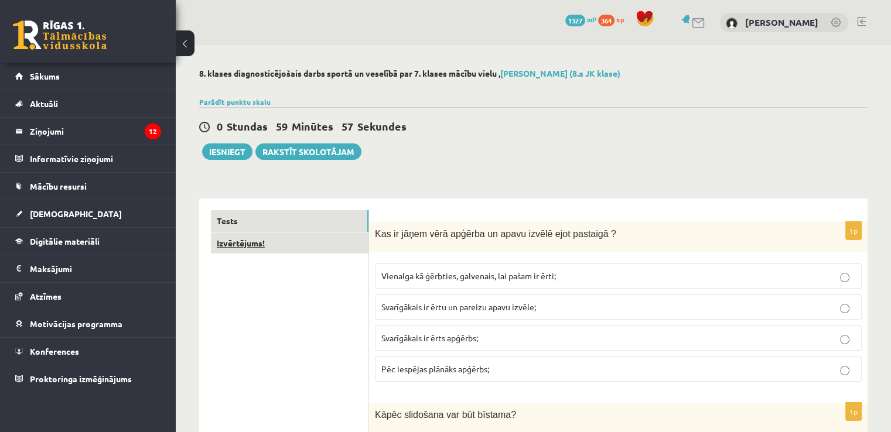
click at [227, 247] on link "Izvērtējums!" at bounding box center [290, 244] width 158 height 22
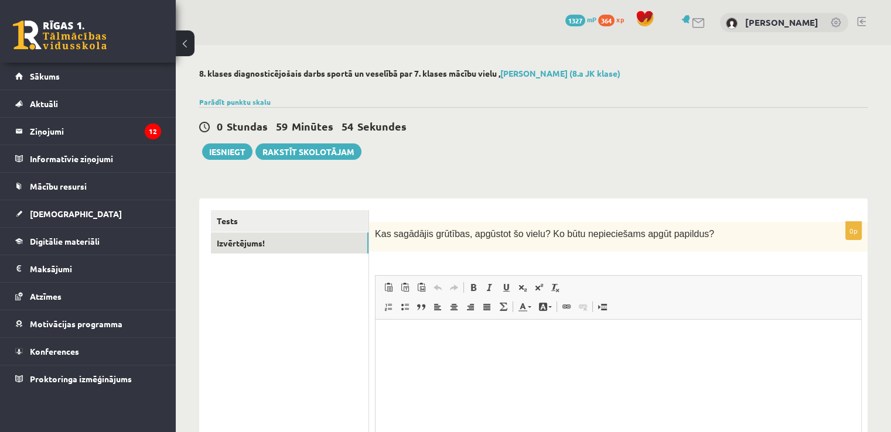
scroll to position [59, 0]
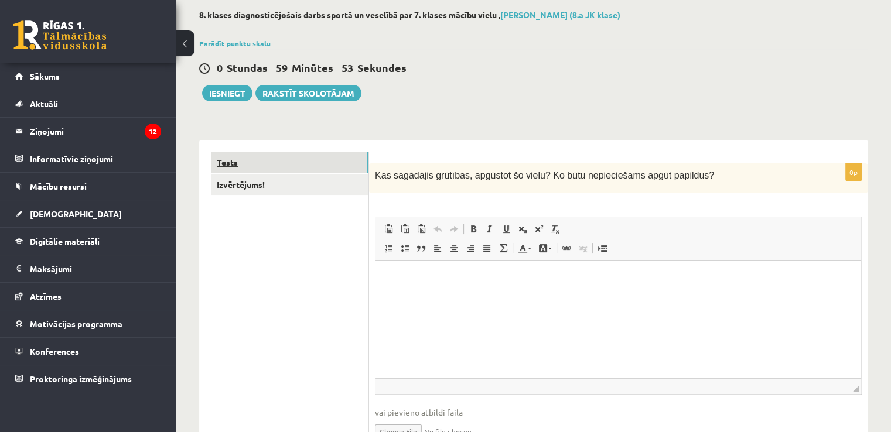
click at [264, 158] on link "Tests" at bounding box center [290, 163] width 158 height 22
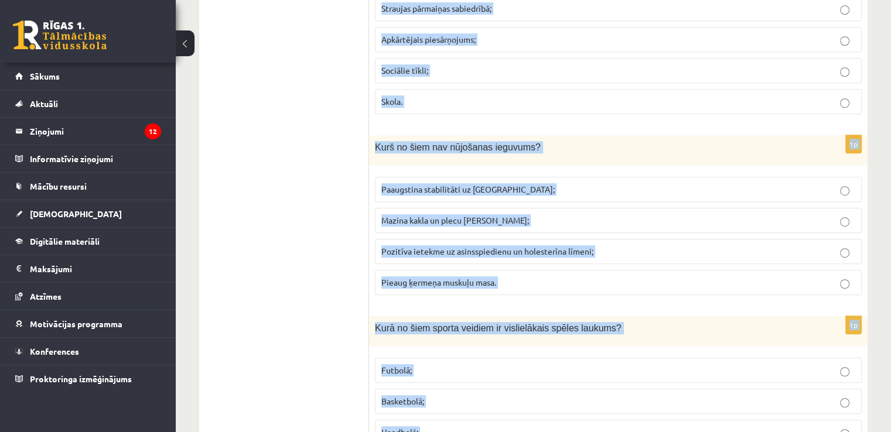
scroll to position [5221, 0]
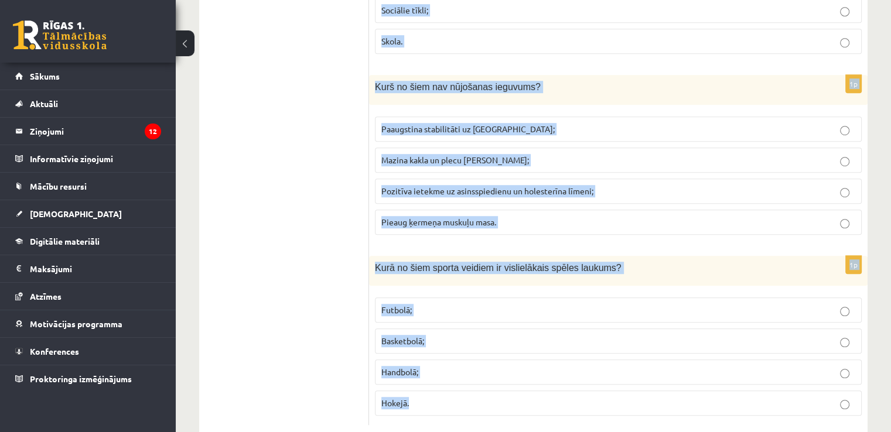
drag, startPoint x: 373, startPoint y: 166, endPoint x: 610, endPoint y: 448, distance: 368.1
copy form "Kas ir jāņem vērā apģērba un apavu izvēlē ejot pastaigā ? Vienalga kā ģērbties,…"
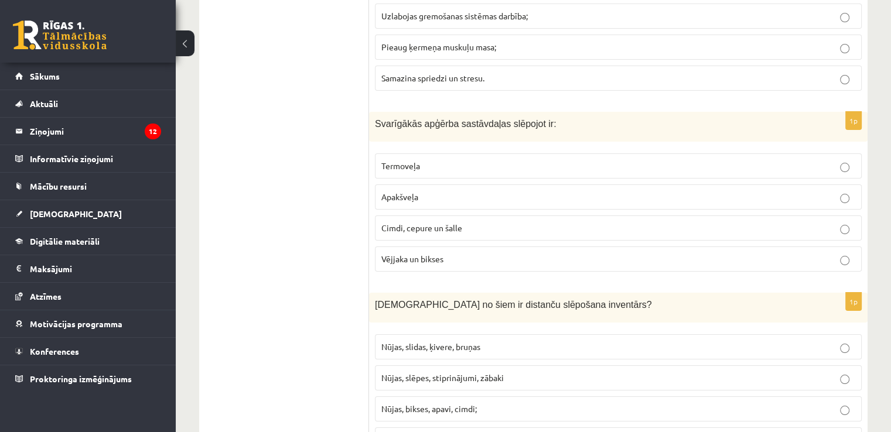
drag, startPoint x: 281, startPoint y: 214, endPoint x: 297, endPoint y: 212, distance: 15.4
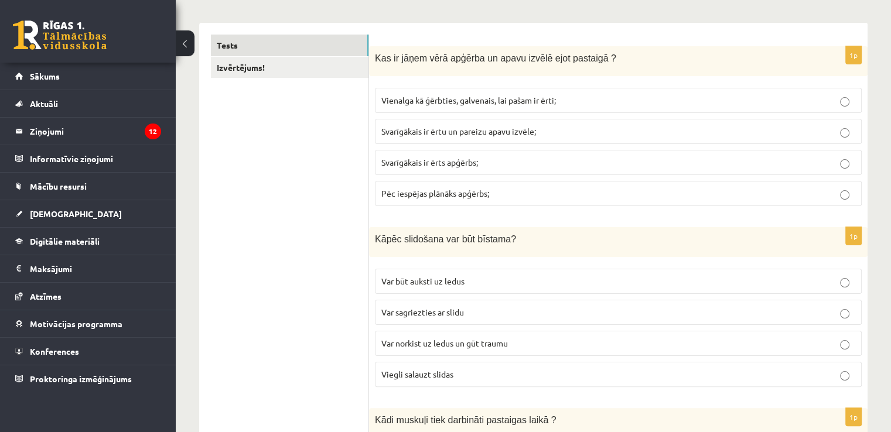
scroll to position [117, 0]
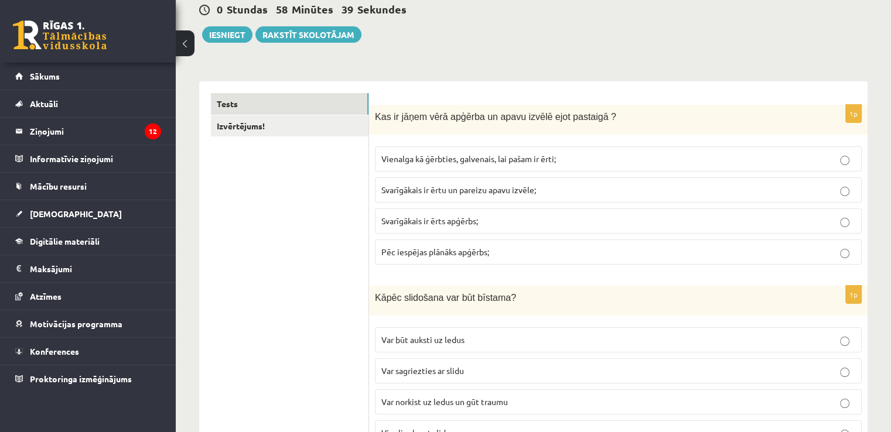
click at [471, 251] on span "Pēc iespējas plānāks apģērbs;" at bounding box center [435, 252] width 108 height 11
click at [477, 190] on span "Svarīgākais ir ērtu un pareizu apavu izvēle;" at bounding box center [458, 190] width 155 height 11
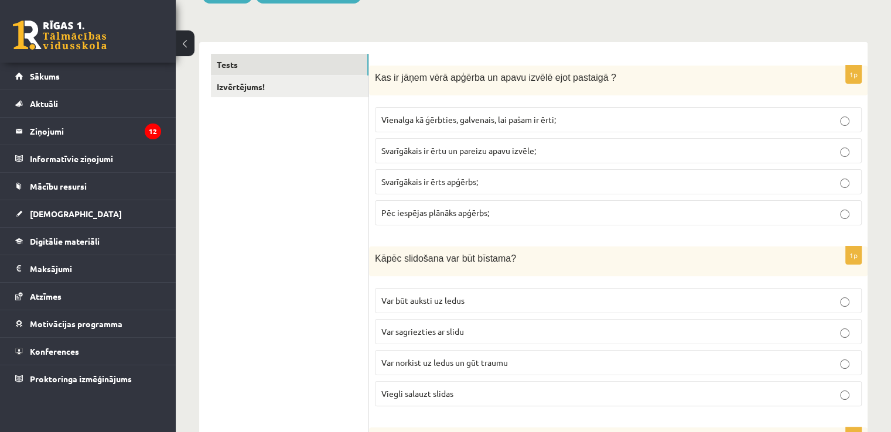
scroll to position [234, 0]
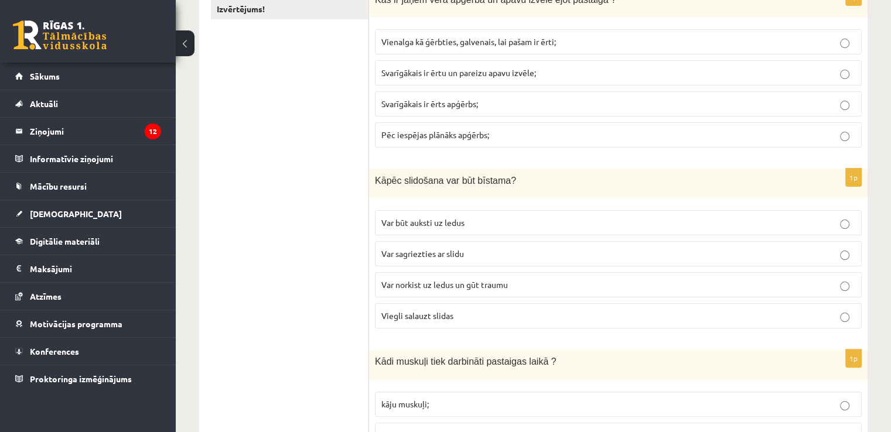
click at [477, 288] on p "Var norkist uz ledus un gūt traumu" at bounding box center [618, 285] width 474 height 12
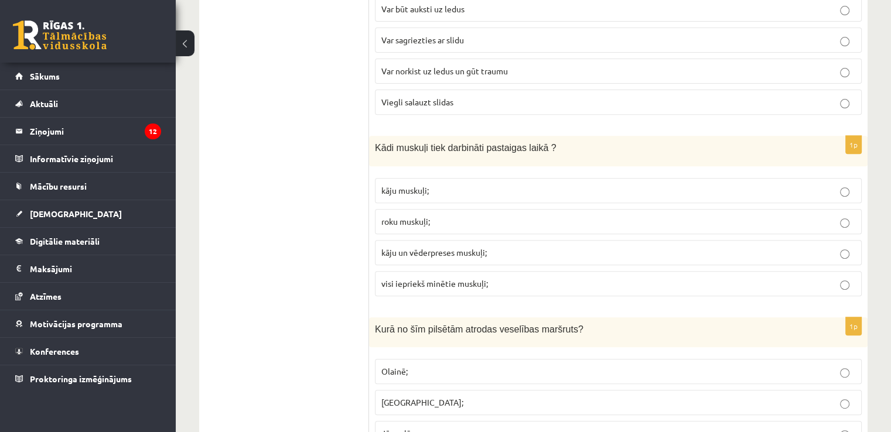
scroll to position [469, 0]
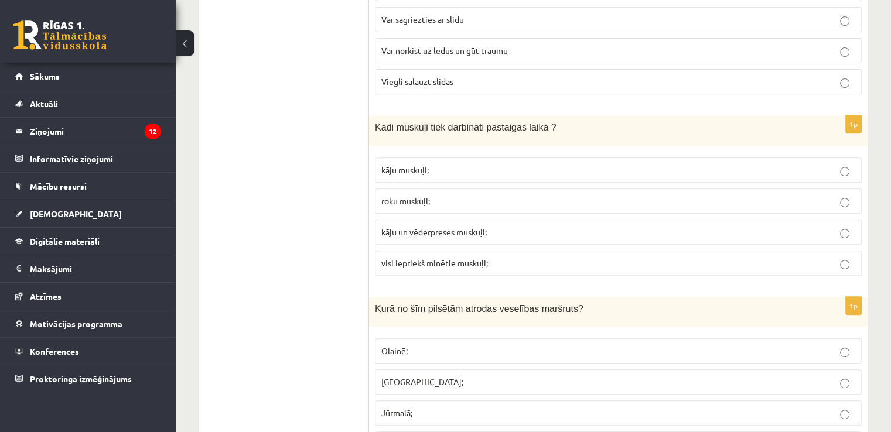
click at [469, 258] on span "visi iepriekš minētie muskuļi;" at bounding box center [434, 263] width 107 height 11
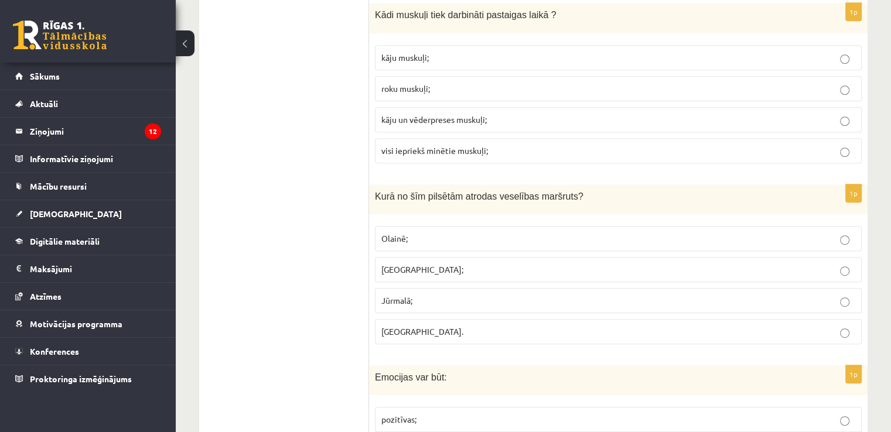
scroll to position [586, 0]
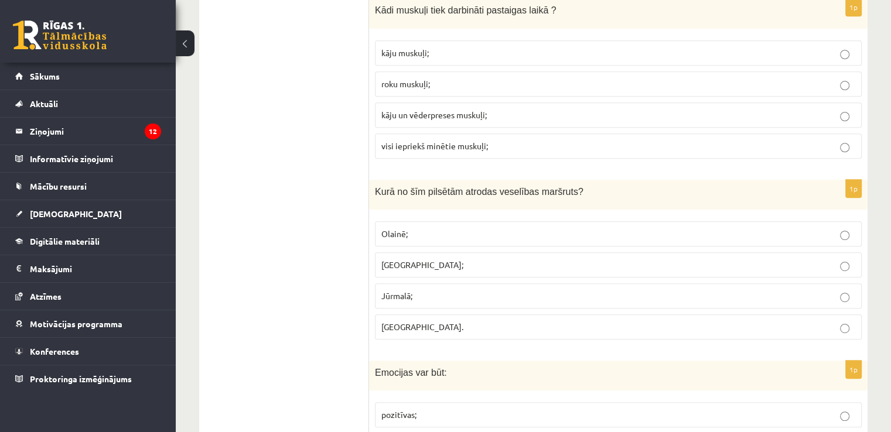
click at [466, 291] on p "Jūrmalā;" at bounding box center [618, 296] width 474 height 12
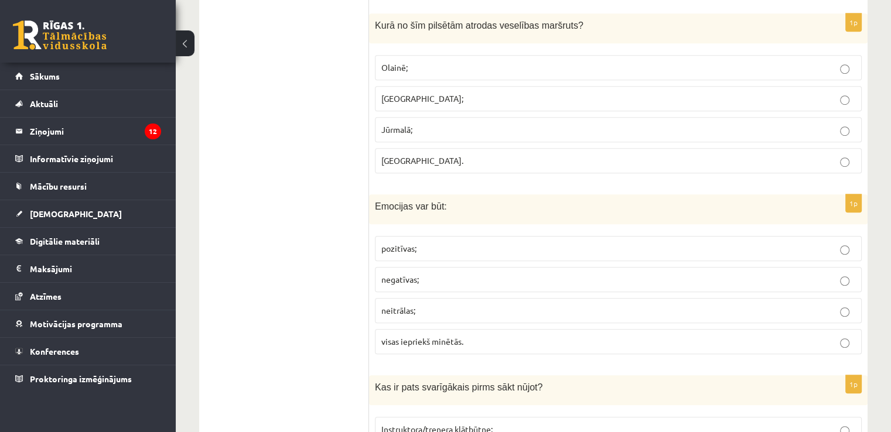
scroll to position [762, 0]
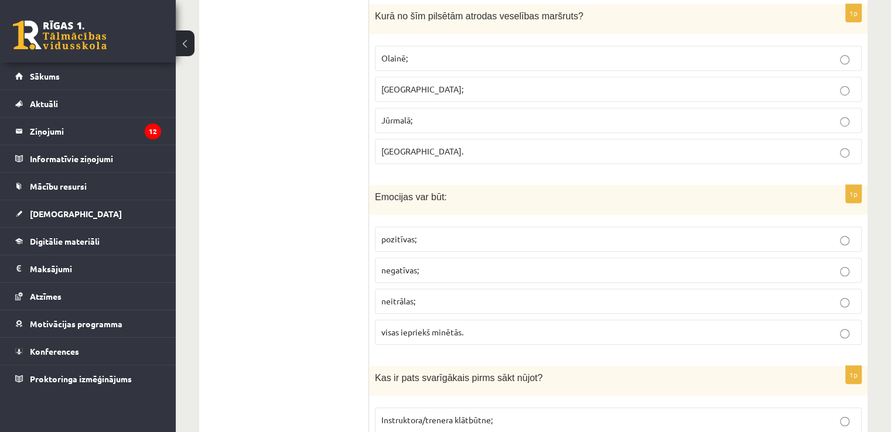
click at [481, 331] on p "visas iepriekš minētās." at bounding box center [618, 332] width 474 height 12
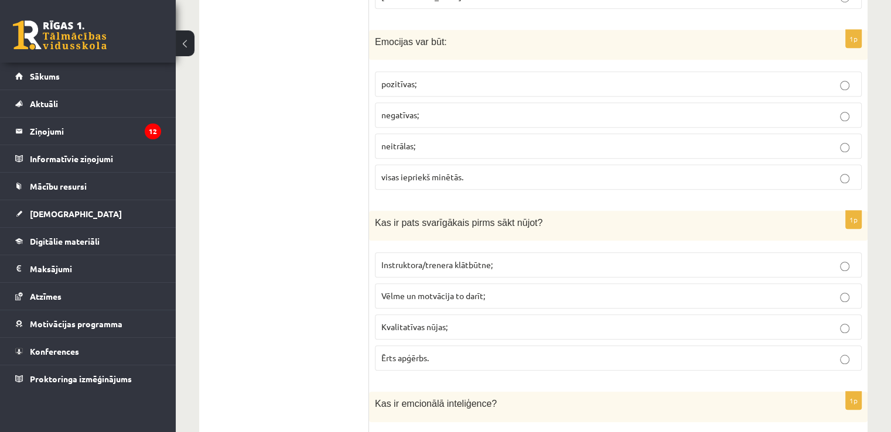
scroll to position [938, 0]
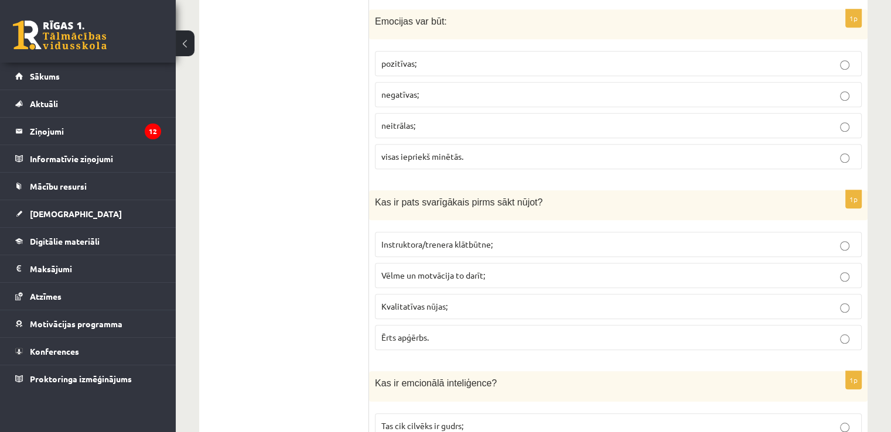
click at [452, 274] on span "Vēlme un motvācija to darīt;" at bounding box center [433, 275] width 104 height 11
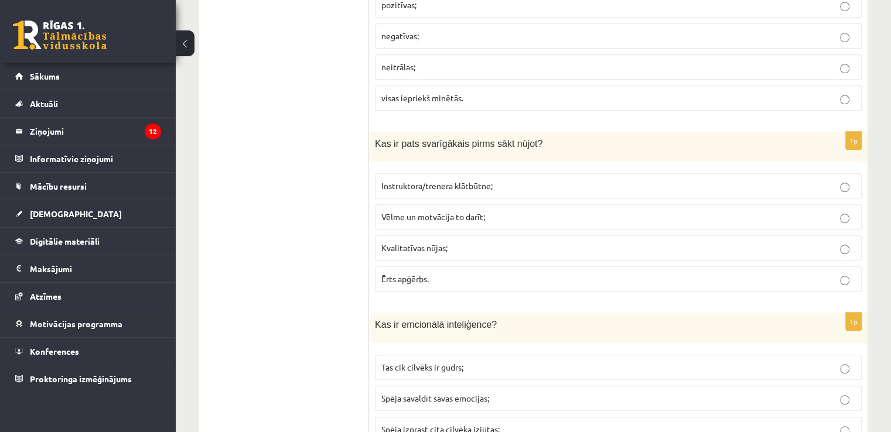
scroll to position [1055, 0]
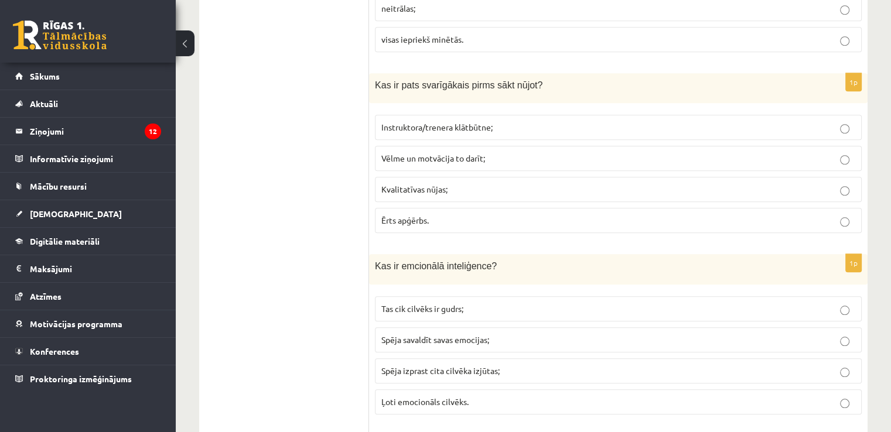
click at [477, 366] on span "Spēja izprast cita cilvēka izjūtas;" at bounding box center [440, 371] width 118 height 11
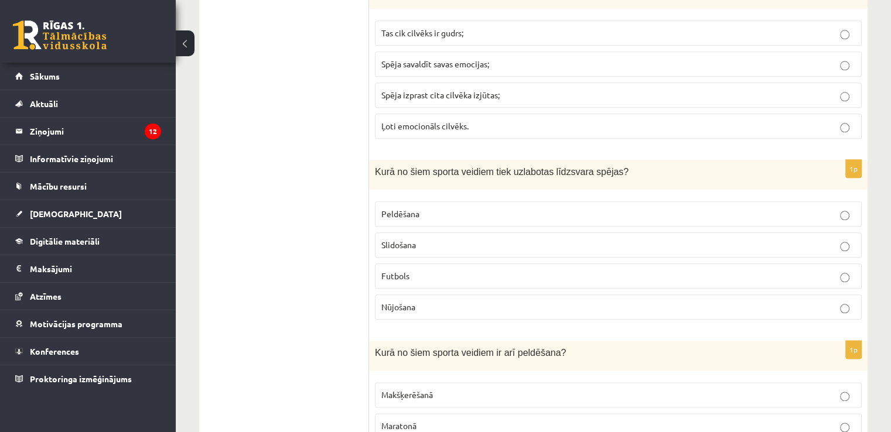
scroll to position [1406, 0]
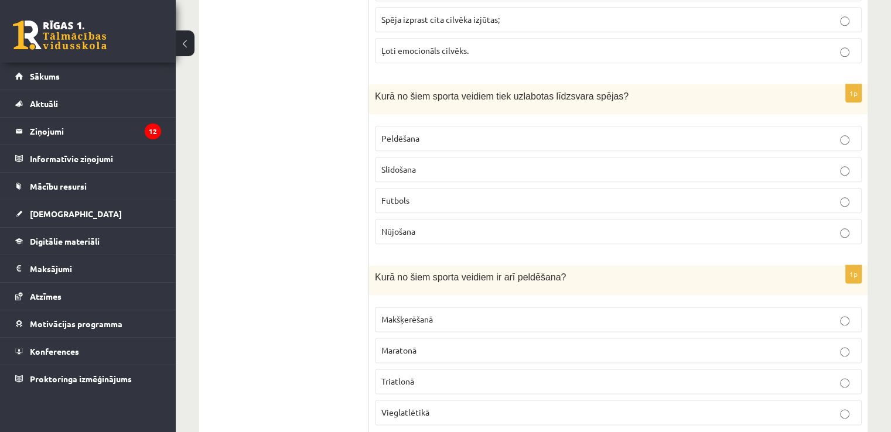
click at [427, 165] on p "Slidošana" at bounding box center [618, 169] width 474 height 12
click at [417, 376] on p "Triatlonā" at bounding box center [618, 382] width 474 height 12
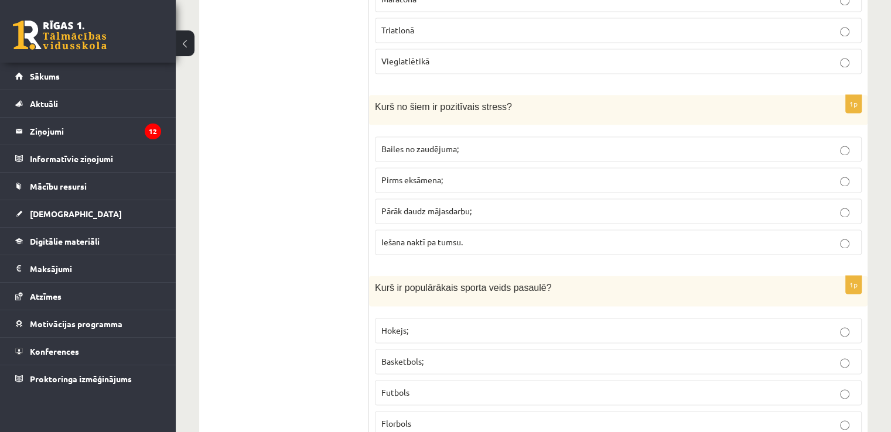
scroll to position [1817, 0]
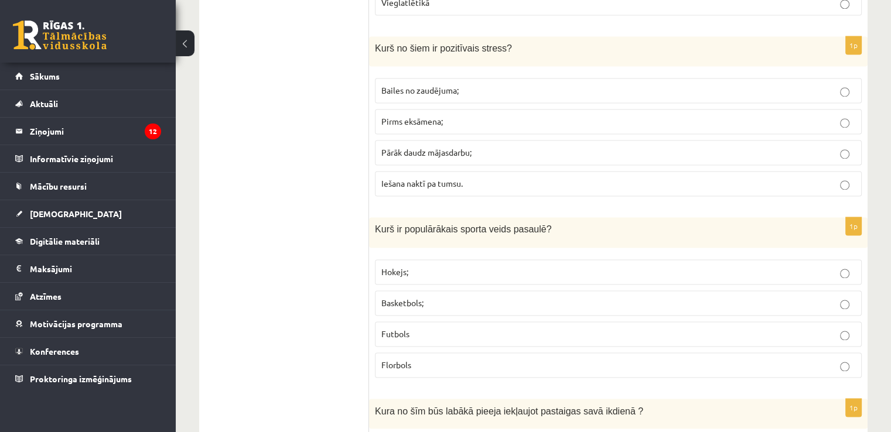
click at [462, 115] on p "Pirms eksāmena;" at bounding box center [618, 121] width 474 height 12
click at [444, 328] on p "Futbols" at bounding box center [618, 334] width 474 height 12
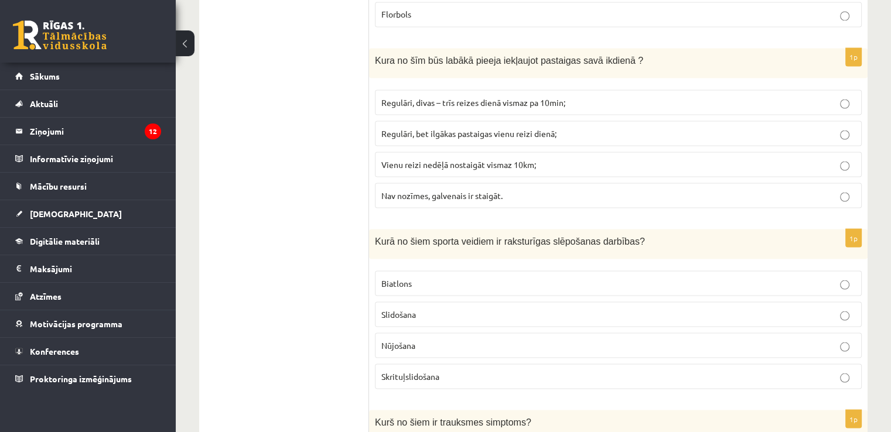
scroll to position [2168, 0]
click at [462, 96] on p "Regulāri, divas – trīs reizes dienā vismaz pa 10min;" at bounding box center [618, 102] width 474 height 12
click at [431, 277] on p "Biatlons" at bounding box center [618, 283] width 474 height 12
drag, startPoint x: 428, startPoint y: 298, endPoint x: 325, endPoint y: 286, distance: 103.9
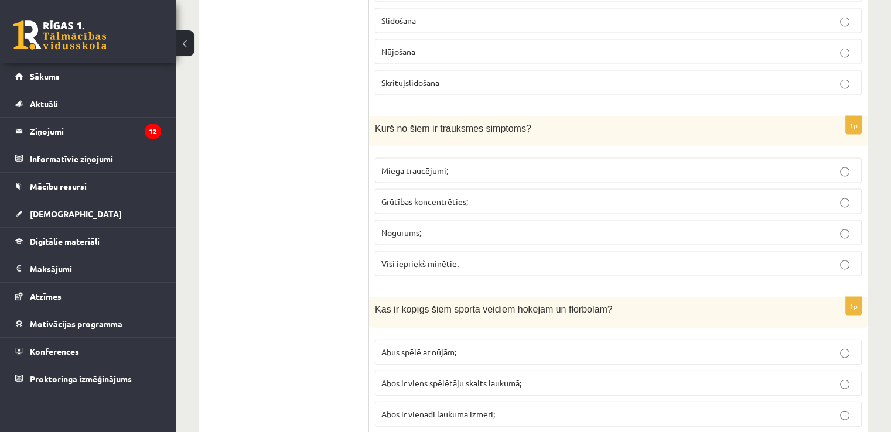
scroll to position [2520, 0]
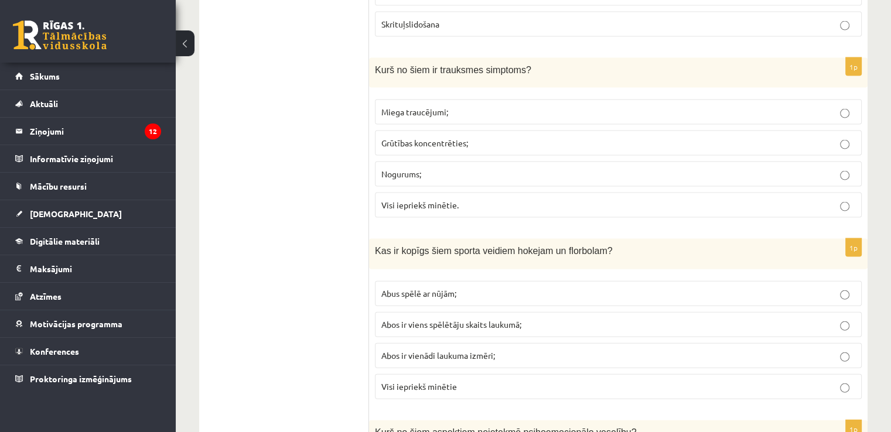
click at [440, 200] on span "Visi iepriekš minētie." at bounding box center [419, 205] width 77 height 11
drag, startPoint x: 437, startPoint y: 272, endPoint x: 441, endPoint y: 285, distance: 12.8
click at [438, 281] on label "Abus spēlē ar nūjām;" at bounding box center [618, 293] width 487 height 25
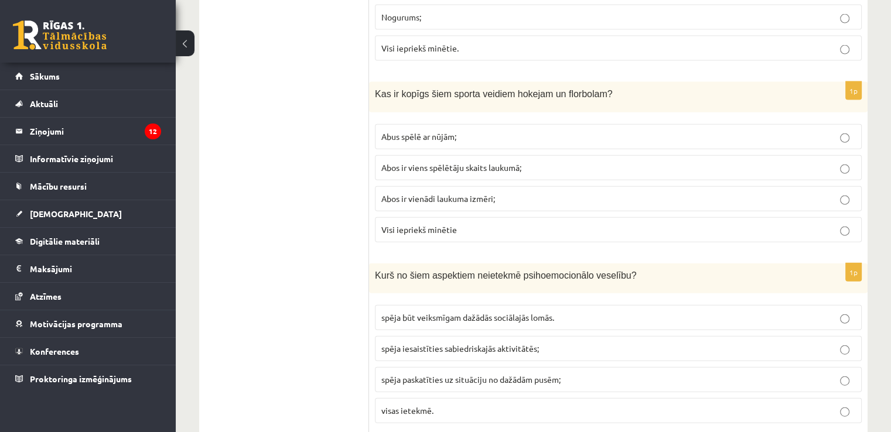
scroll to position [2696, 0]
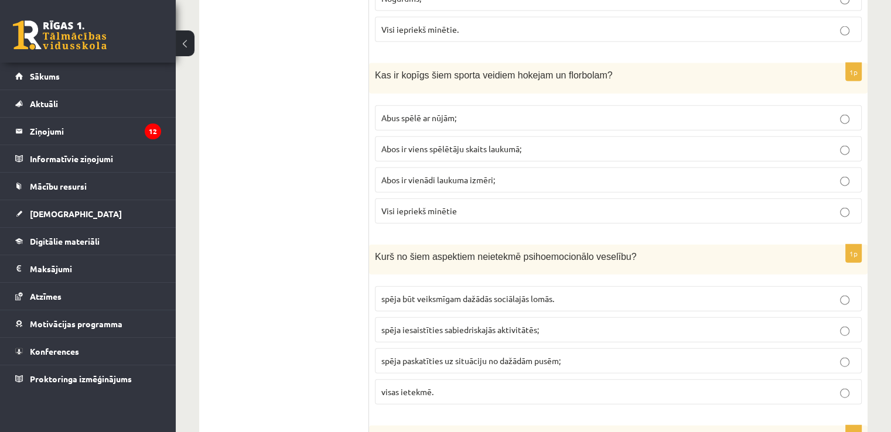
click at [462, 386] on p "visas ietekmē." at bounding box center [618, 392] width 474 height 12
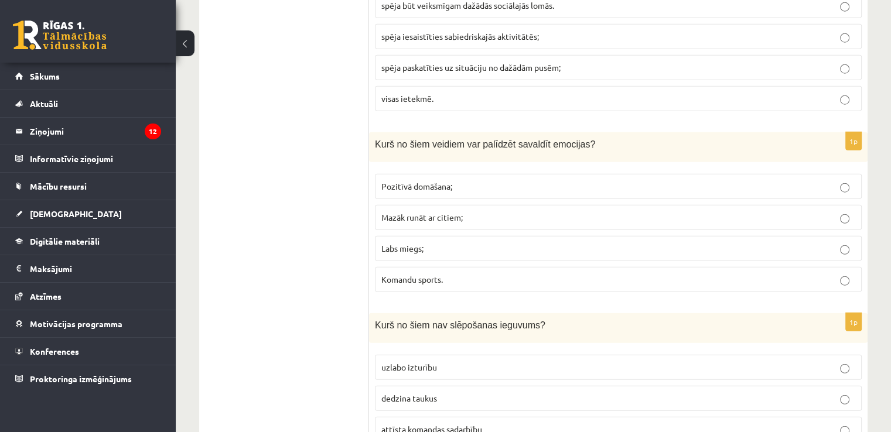
scroll to position [3047, 0]
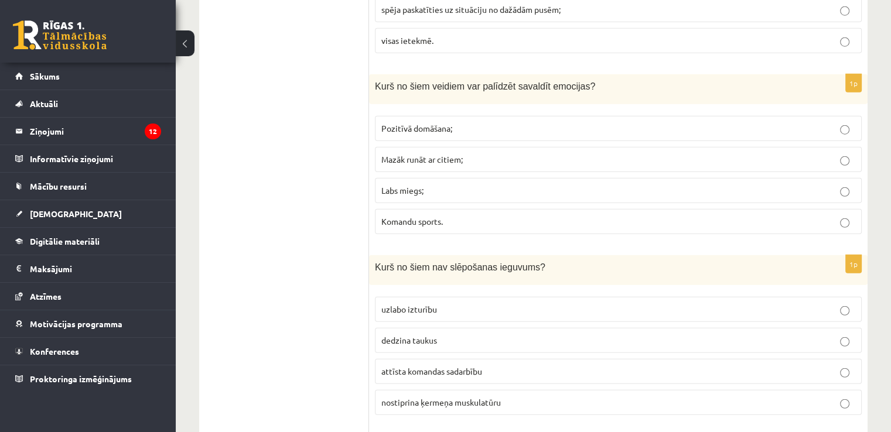
drag, startPoint x: 450, startPoint y: 107, endPoint x: 459, endPoint y: 193, distance: 86.7
click at [453, 122] on p "Pozitīvā domāšana;" at bounding box center [618, 128] width 474 height 12
click at [456, 366] on span "attīsta komandas sadarbību" at bounding box center [431, 371] width 101 height 11
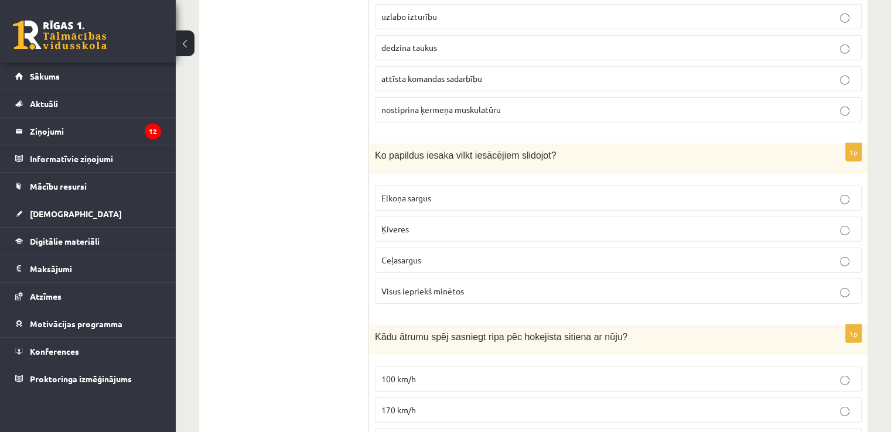
scroll to position [3399, 0]
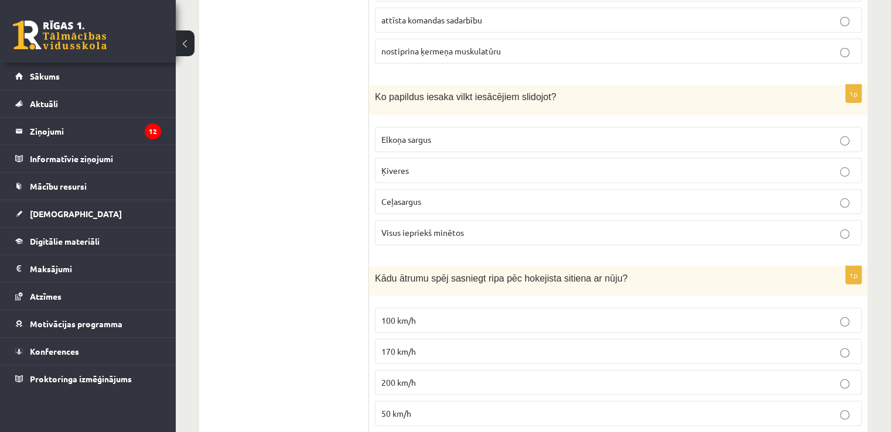
click at [437, 377] on p "200 km/h" at bounding box center [618, 383] width 474 height 12
click at [440, 227] on span "Visus iepriekš minētos" at bounding box center [422, 232] width 83 height 11
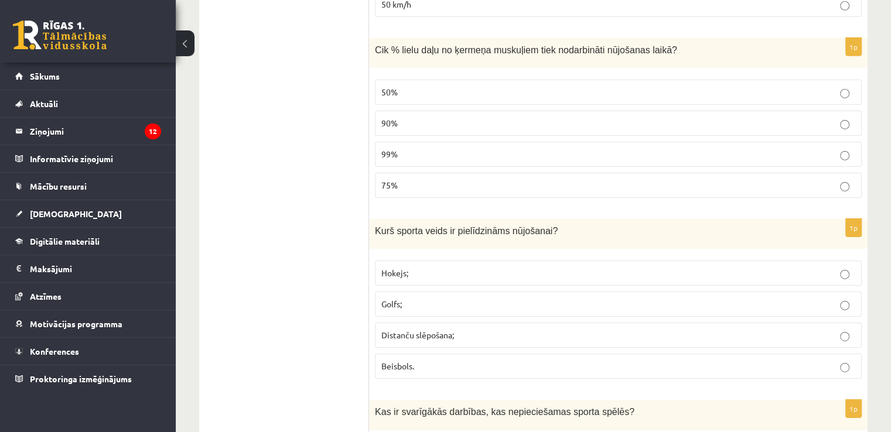
scroll to position [3809, 0]
drag, startPoint x: 436, startPoint y: 96, endPoint x: 441, endPoint y: 105, distance: 10.8
click at [437, 110] on label "90%" at bounding box center [618, 122] width 487 height 25
click at [445, 329] on p "Distanču slēpošana;" at bounding box center [618, 335] width 474 height 12
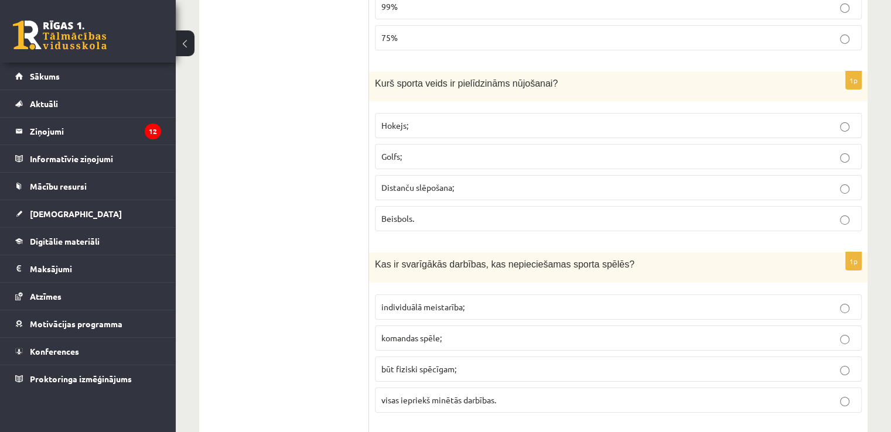
scroll to position [3985, 0]
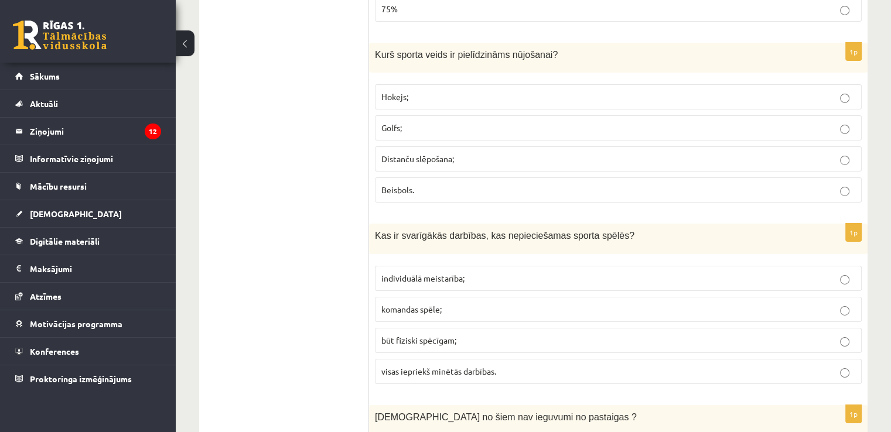
click at [483, 366] on span "visas iepriekš minētās darbības." at bounding box center [438, 371] width 115 height 11
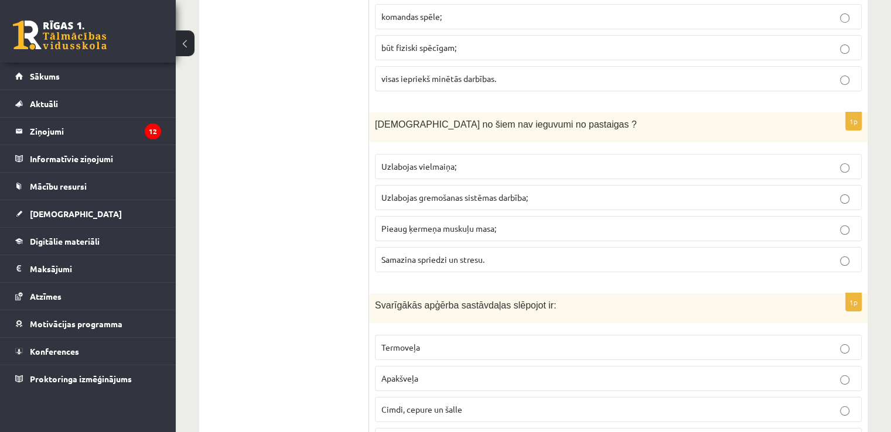
scroll to position [4336, 0]
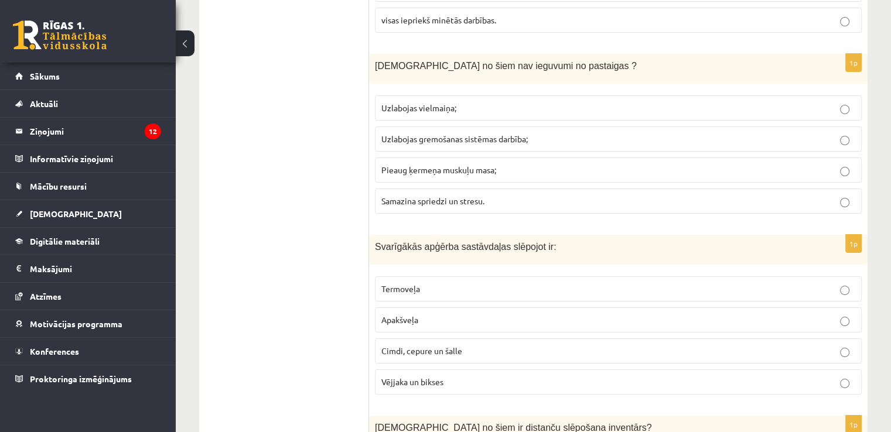
click at [433, 283] on p "Termoveļa" at bounding box center [618, 289] width 474 height 12
click at [471, 165] on span "Pieaug ķermeņa muskuļu masa;" at bounding box center [438, 170] width 115 height 11
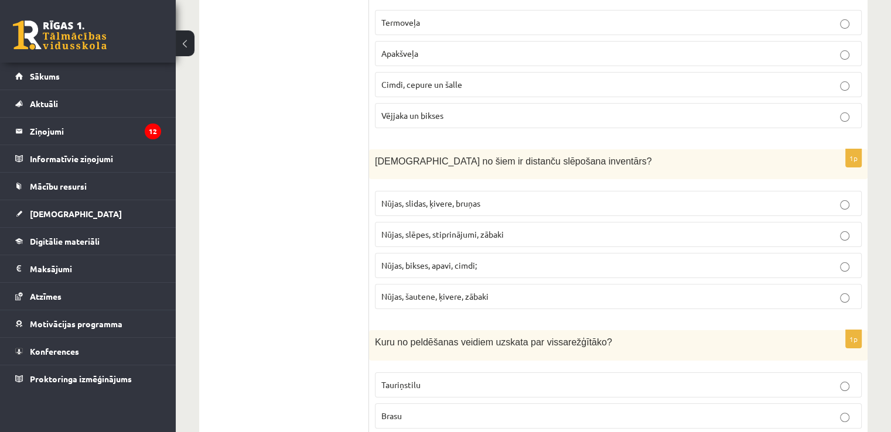
scroll to position [4629, 0]
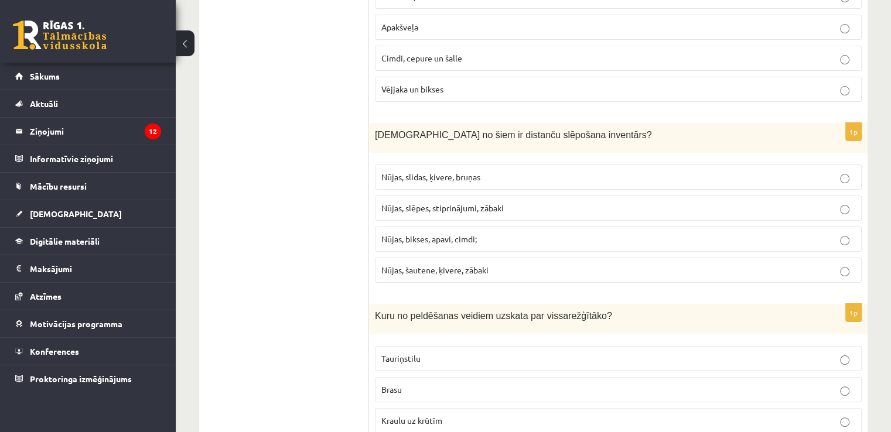
click at [452, 353] on p "Tauriņstilu" at bounding box center [618, 359] width 474 height 12
click at [444, 203] on span "Nūjas, slēpes, stiprinājumi, zābaki" at bounding box center [442, 208] width 122 height 11
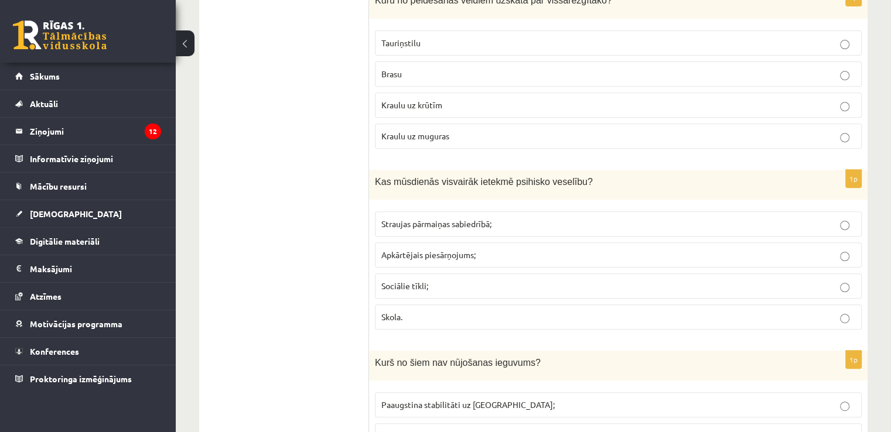
scroll to position [4928, 0]
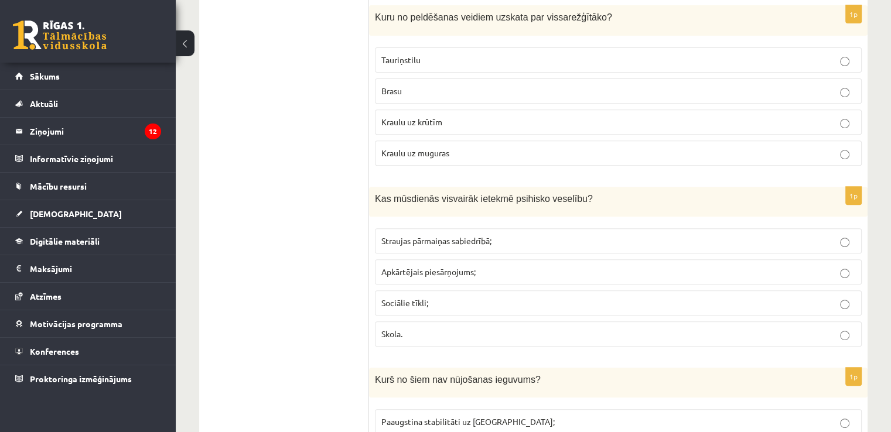
click at [400, 236] on span "Straujas pārmaiņas sabiedrībā;" at bounding box center [436, 241] width 110 height 11
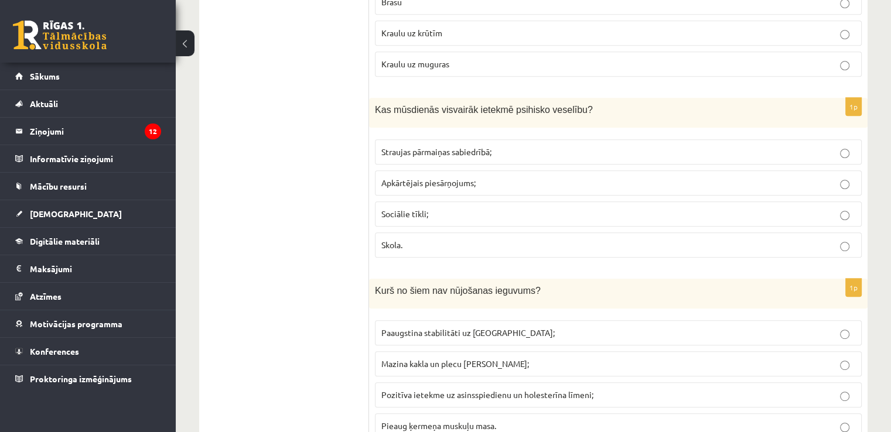
scroll to position [5046, 0]
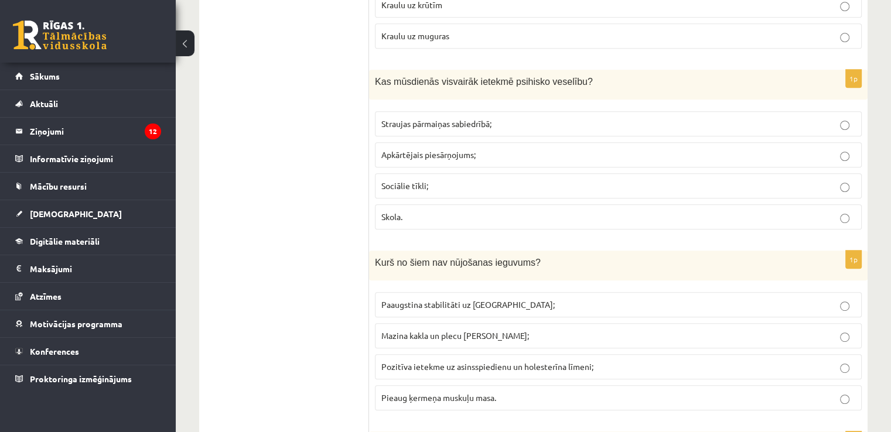
click at [421, 299] on span "Paaugstina stabilitāti uz ceļa;" at bounding box center [467, 304] width 173 height 11
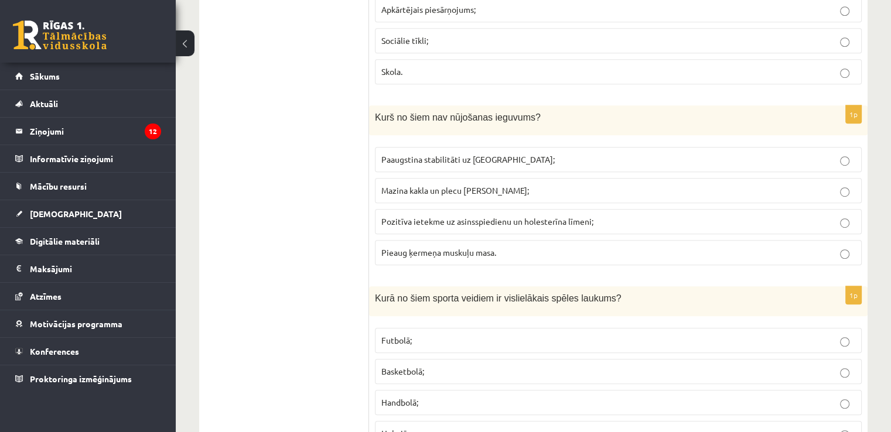
scroll to position [5221, 0]
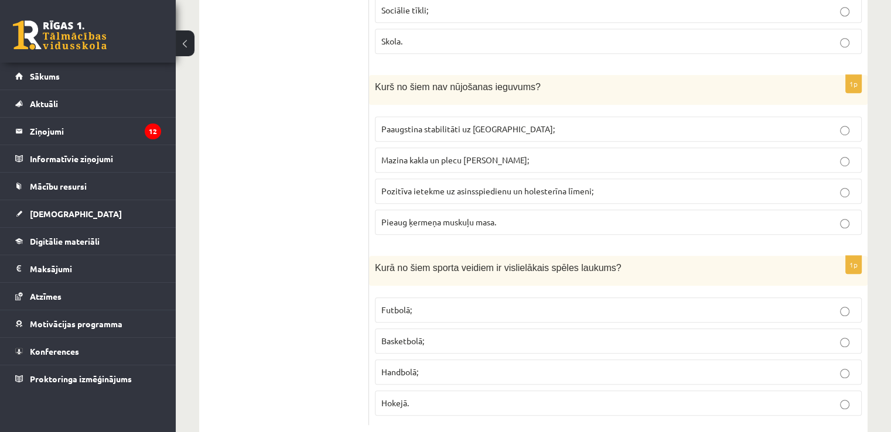
click at [422, 298] on label "Futbolā;" at bounding box center [618, 310] width 487 height 25
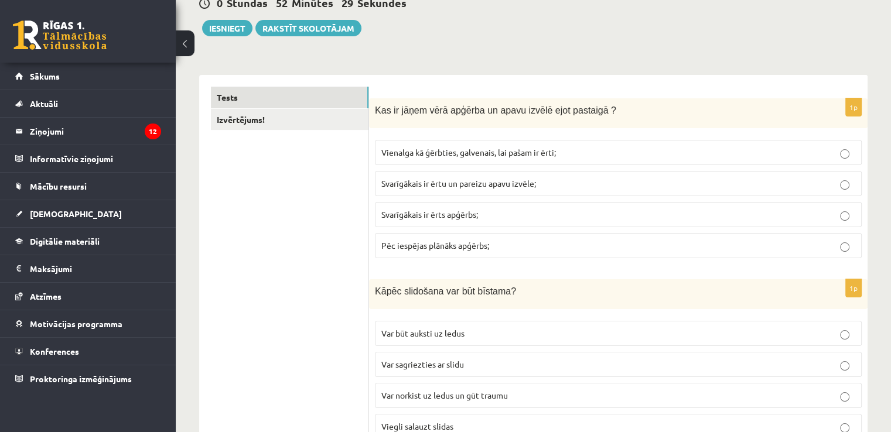
scroll to position [0, 0]
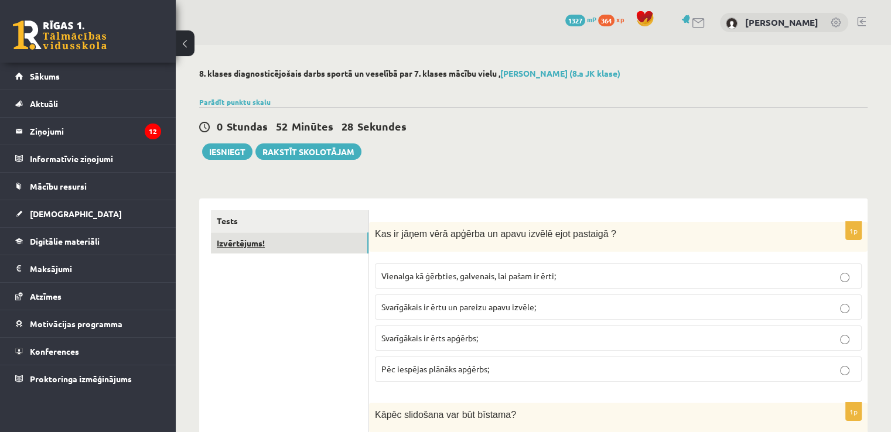
click at [288, 243] on link "Izvērtējums!" at bounding box center [290, 244] width 158 height 22
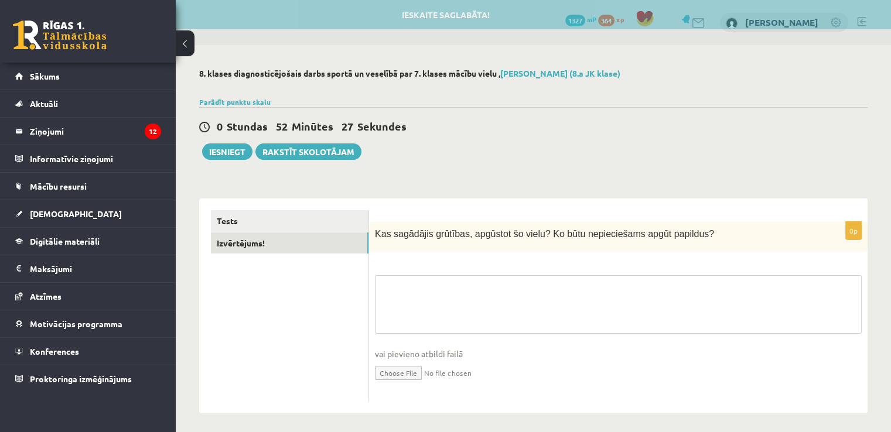
click at [455, 295] on fieldset "vai pievieno atbildi failā Iesniegtā atbilde" at bounding box center [618, 335] width 487 height 121
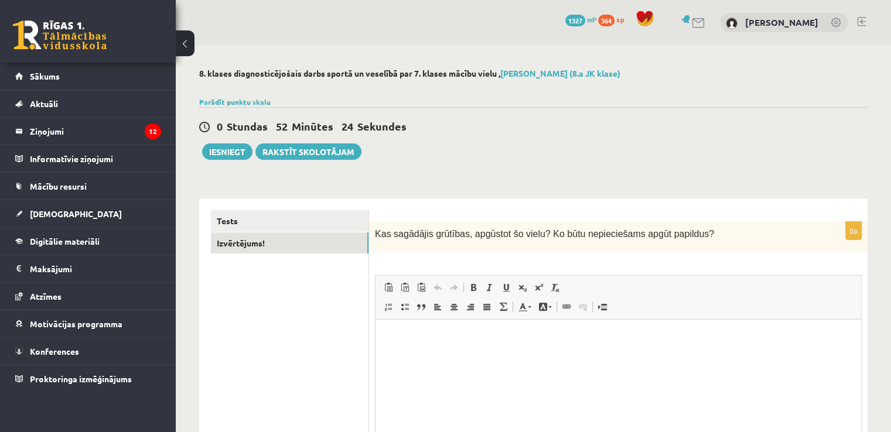
click at [424, 356] on html at bounding box center [619, 338] width 486 height 36
click at [223, 153] on button "Iesniegt" at bounding box center [227, 152] width 50 height 16
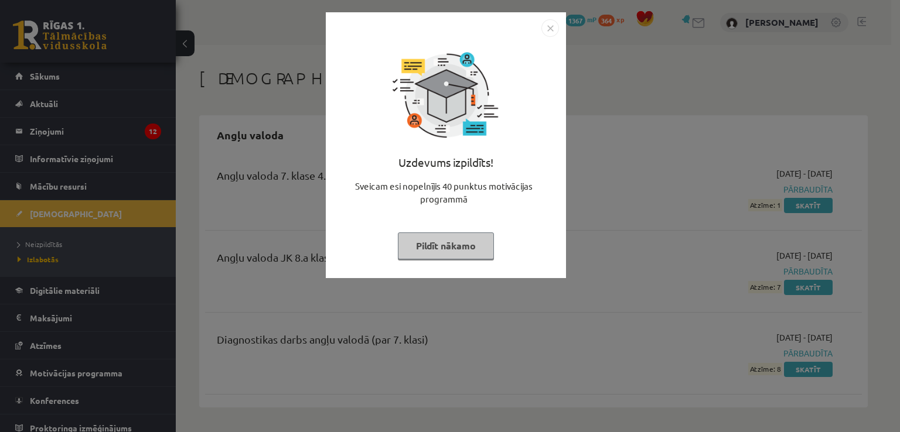
click at [548, 25] on img "Close" at bounding box center [550, 28] width 18 height 18
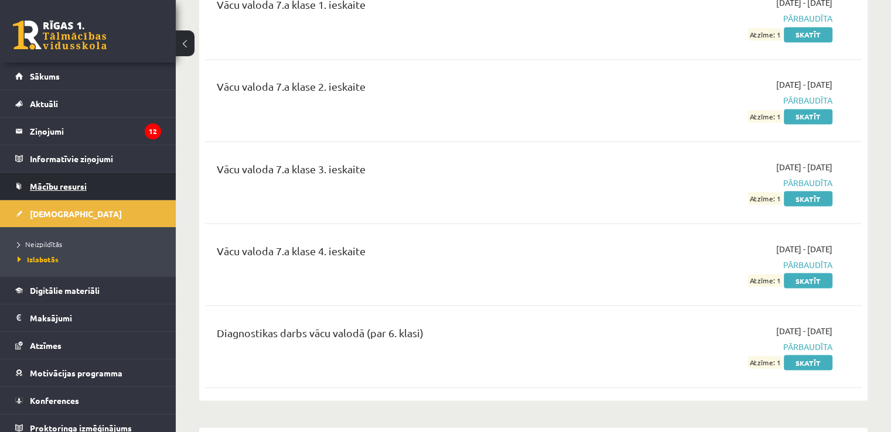
scroll to position [6399, 0]
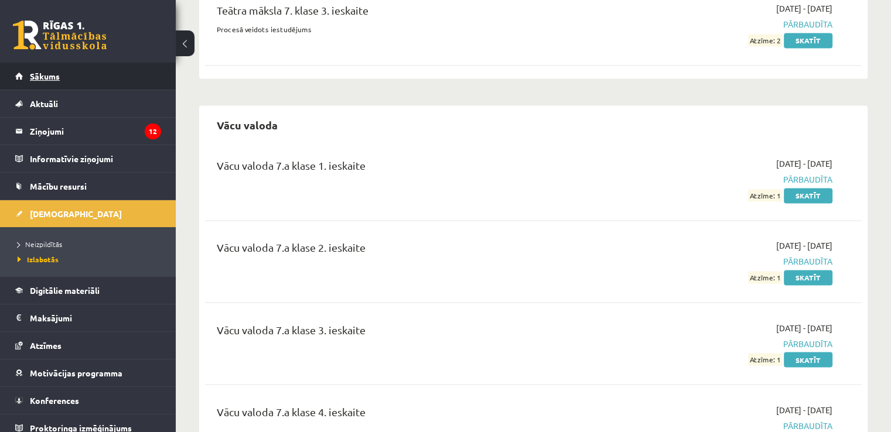
click at [30, 71] on link "Sākums" at bounding box center [88, 76] width 146 height 27
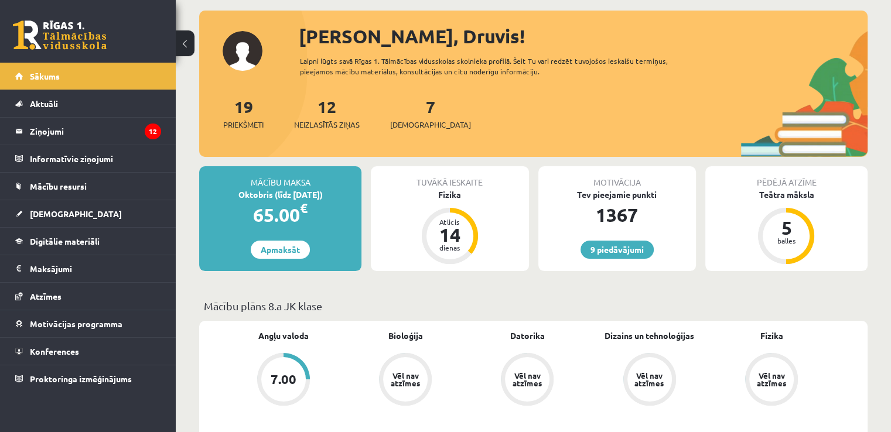
scroll to position [117, 0]
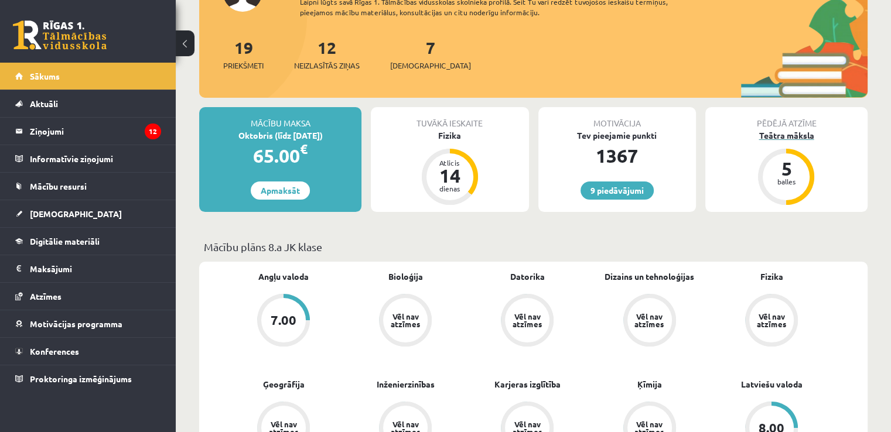
click at [796, 168] on div "5" at bounding box center [786, 168] width 35 height 19
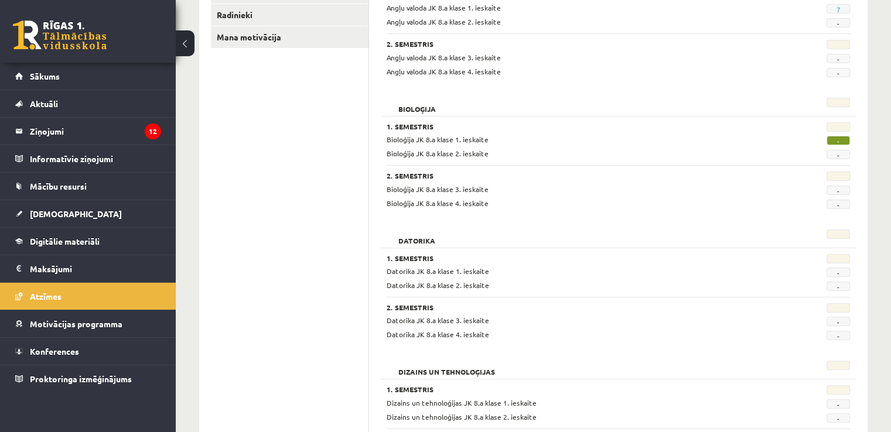
scroll to position [234, 0]
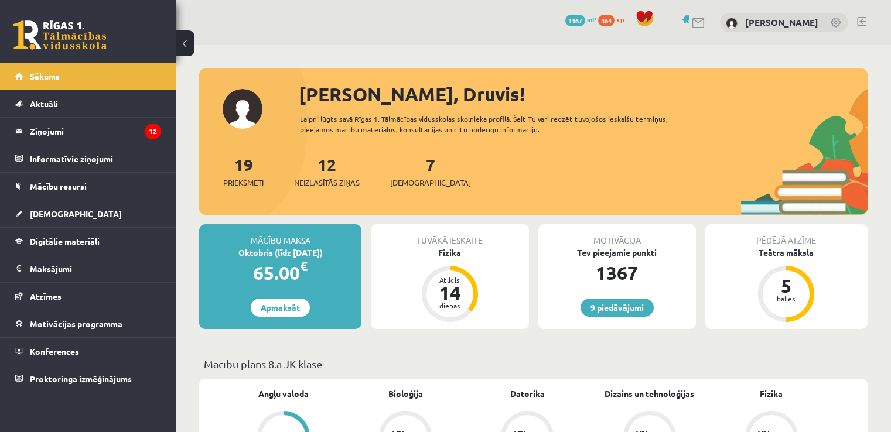
scroll to position [117, 0]
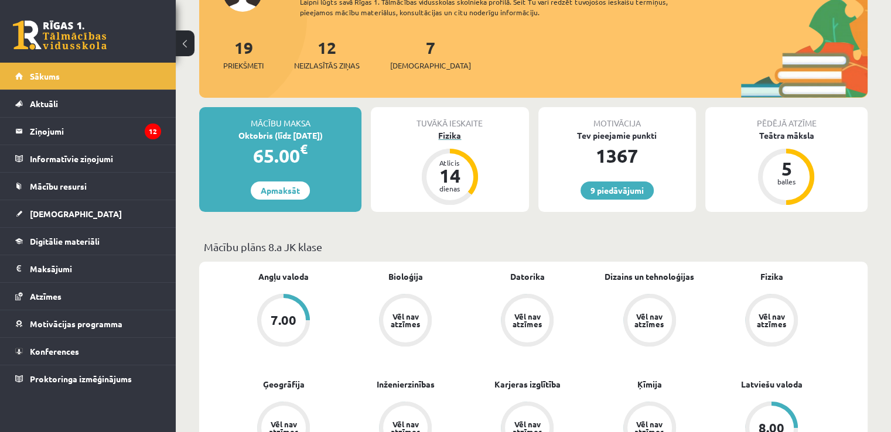
click at [442, 180] on div "14" at bounding box center [449, 175] width 35 height 19
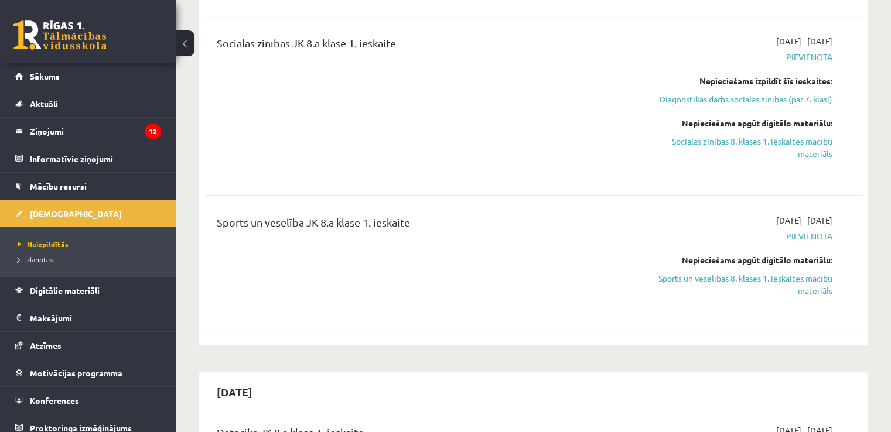
scroll to position [996, 0]
